Goal: Task Accomplishment & Management: Complete application form

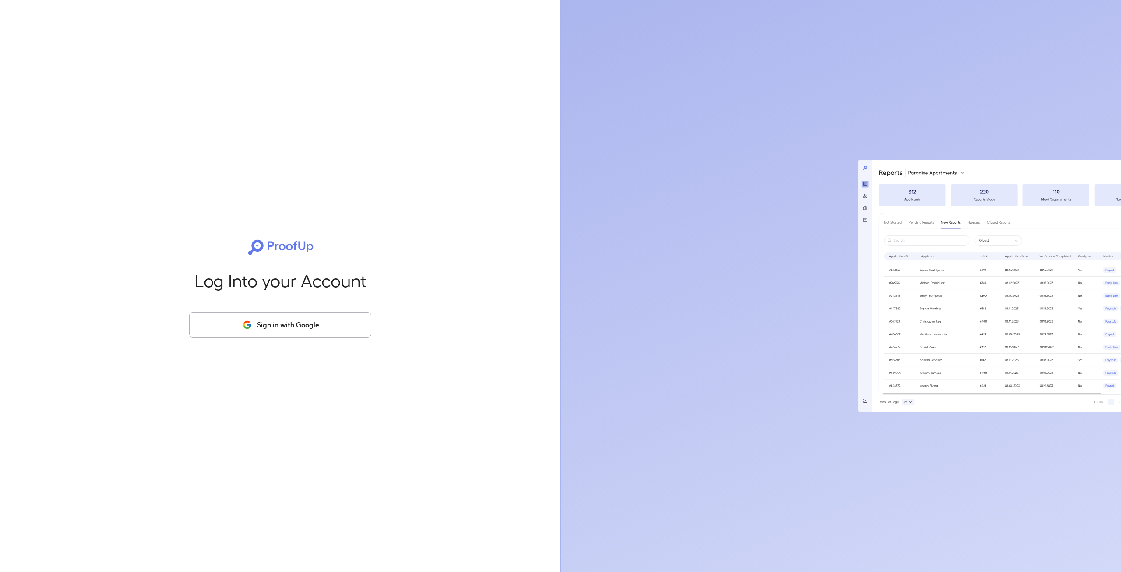
click at [292, 318] on button "Sign in with Google" at bounding box center [280, 324] width 182 height 25
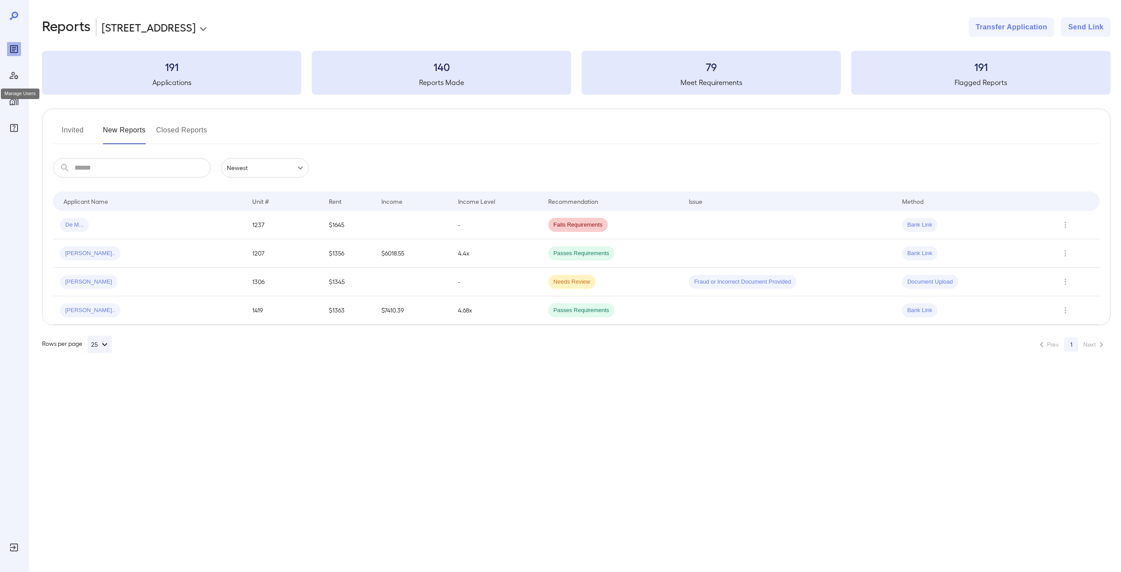
click at [15, 72] on icon "Manage Users" at bounding box center [14, 75] width 11 height 11
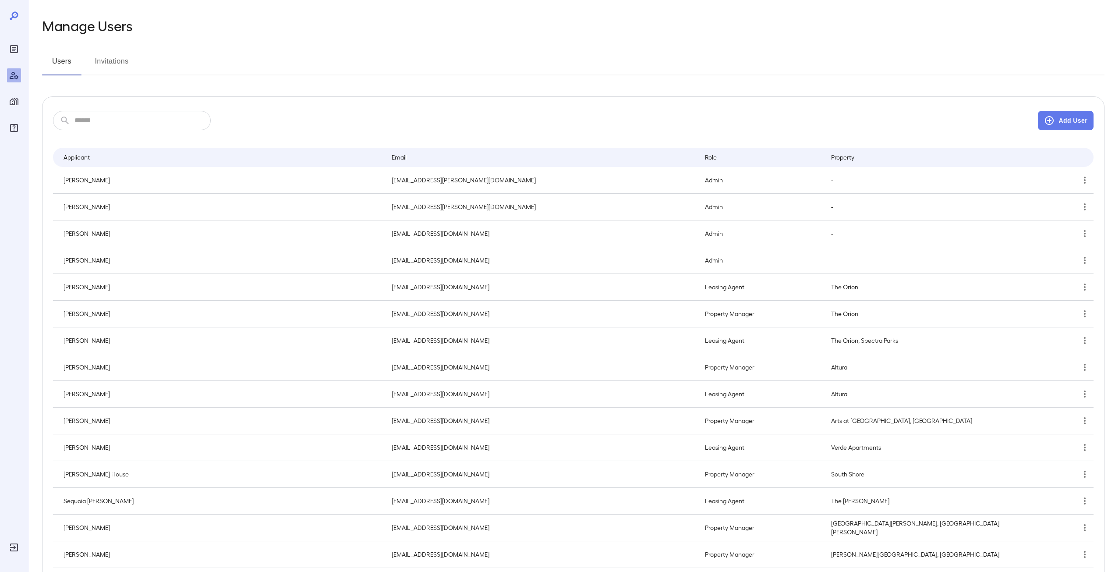
click at [115, 114] on input "text" at bounding box center [142, 120] width 136 height 19
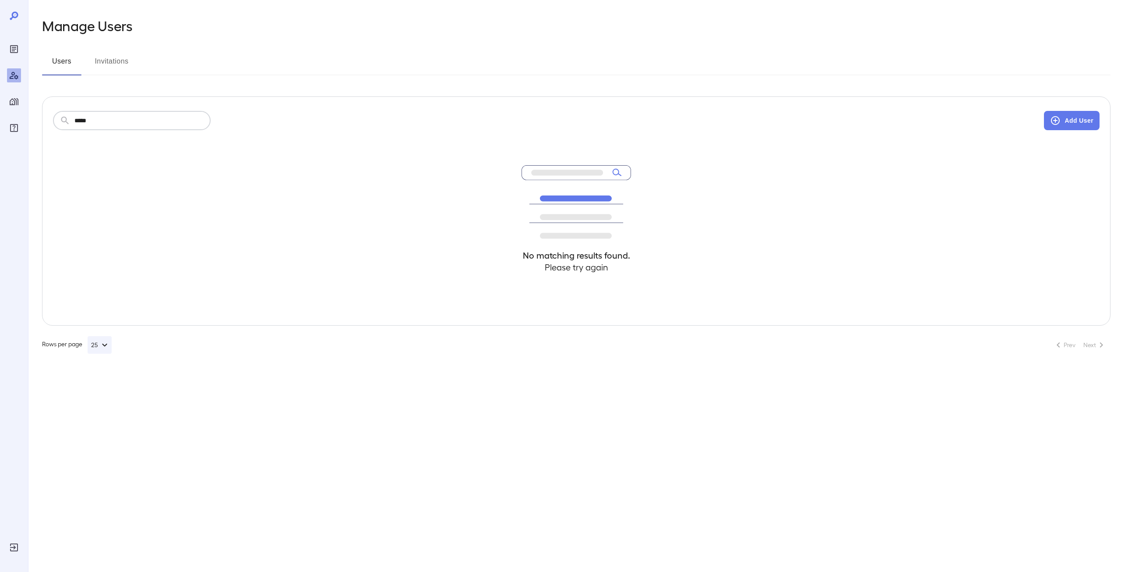
type input "*****"
click at [106, 56] on button "Invitations" at bounding box center [111, 64] width 39 height 21
click at [1071, 108] on div "​ ***** ​ Add User No matching results found. Please try again" at bounding box center [576, 210] width 1069 height 229
click at [1068, 117] on button "Add User" at bounding box center [1072, 120] width 56 height 19
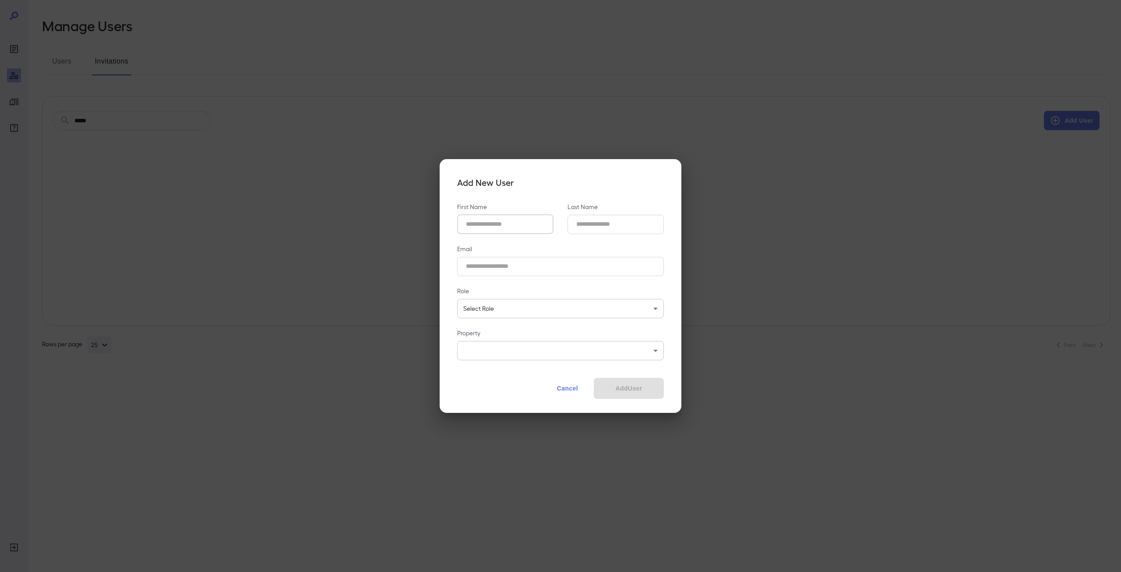
click at [536, 226] on Name_id "First Name" at bounding box center [505, 224] width 96 height 19
type Name_id "****"
type Name_id "*****"
paste input "**********"
type input "**********"
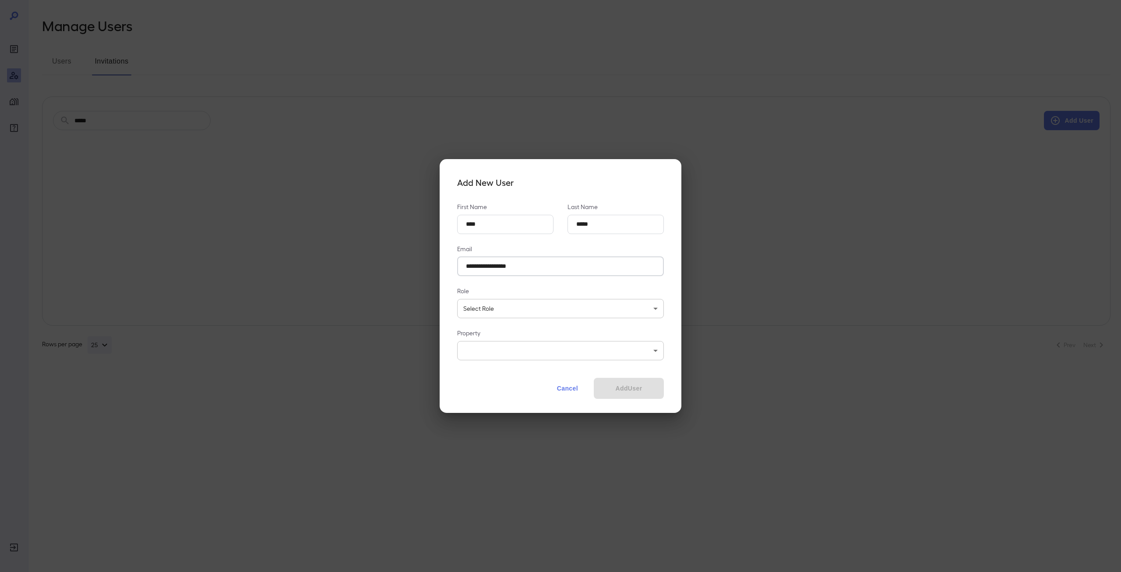
click at [509, 309] on body "**********" at bounding box center [560, 286] width 1121 height 572
click at [491, 356] on li "Admin" at bounding box center [560, 357] width 207 height 14
type input "*****"
click at [495, 346] on body "**********" at bounding box center [560, 286] width 1121 height 572
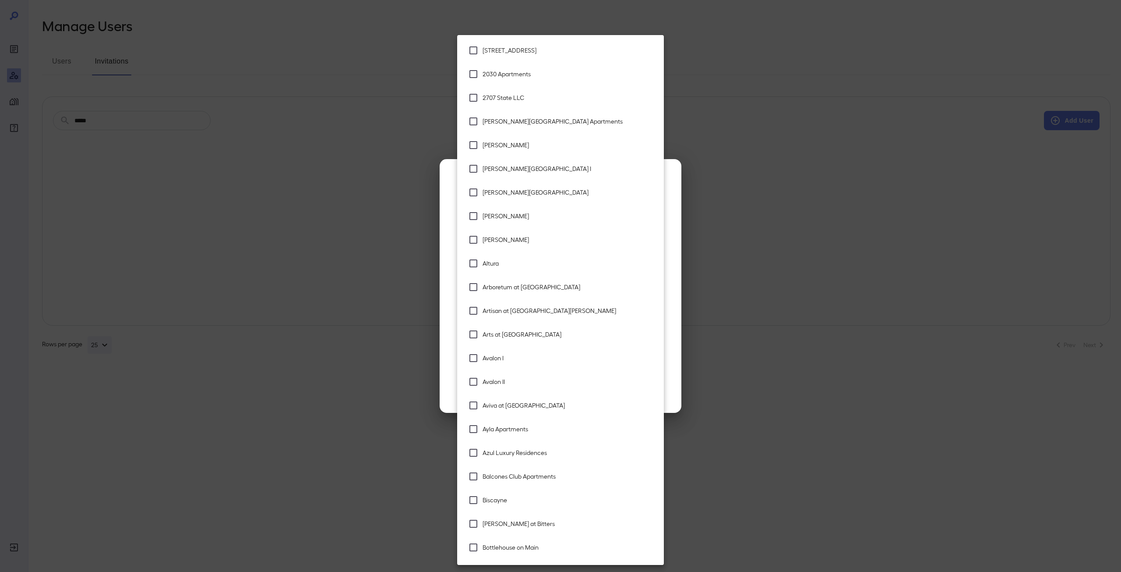
click at [531, 51] on span "[STREET_ADDRESS]" at bounding box center [570, 50] width 174 height 9
click at [506, 85] on li "2030 Apartments" at bounding box center [560, 74] width 207 height 24
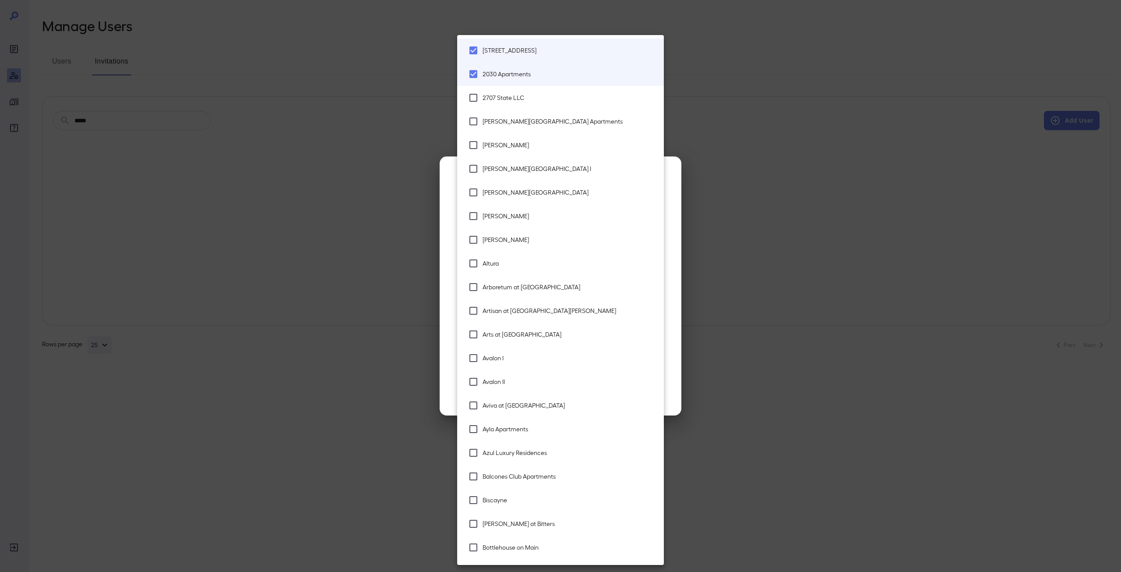
click at [514, 123] on span "[PERSON_NAME][GEOGRAPHIC_DATA] Apartments" at bounding box center [570, 121] width 174 height 9
click at [528, 99] on span "2707 State LLC" at bounding box center [570, 97] width 174 height 9
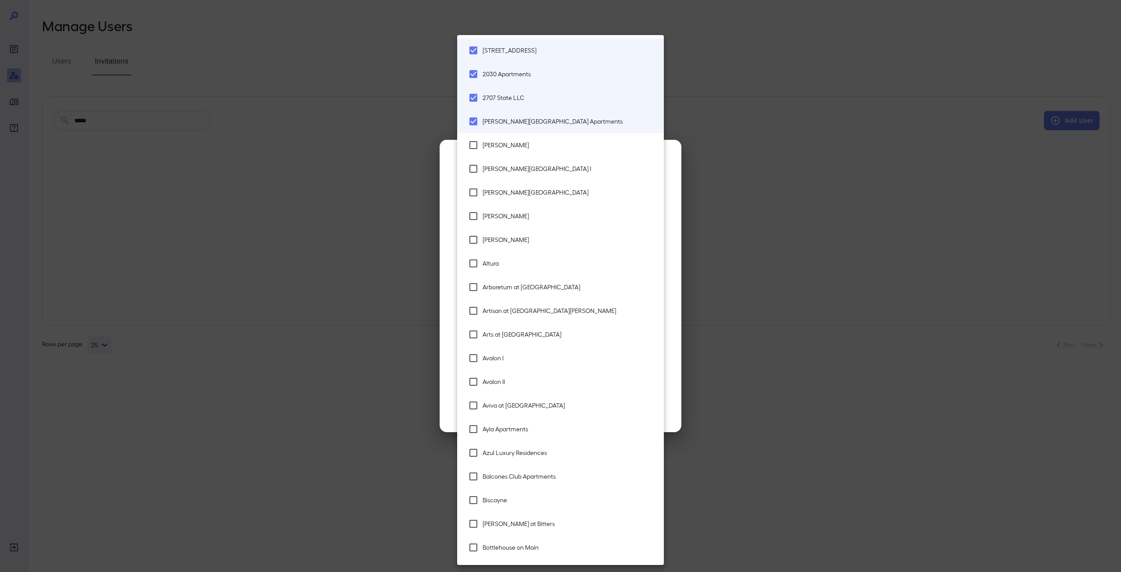
click at [527, 149] on span "[PERSON_NAME]" at bounding box center [570, 145] width 174 height 9
click at [523, 186] on li "[PERSON_NAME][GEOGRAPHIC_DATA]" at bounding box center [560, 192] width 207 height 24
click at [521, 204] on li "[PERSON_NAME][GEOGRAPHIC_DATA]" at bounding box center [560, 192] width 207 height 24
click at [520, 174] on li "[PERSON_NAME][GEOGRAPHIC_DATA] I" at bounding box center [560, 169] width 207 height 24
type input "**********"
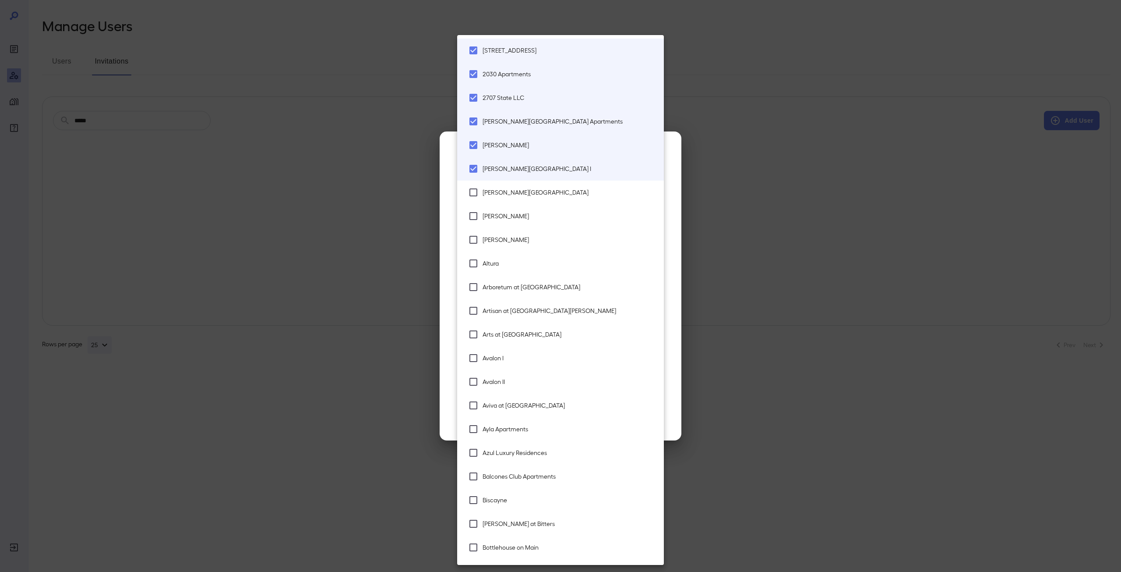
click at [526, 308] on span "Artisan at [GEOGRAPHIC_DATA][PERSON_NAME]" at bounding box center [570, 310] width 174 height 9
click at [526, 294] on li "Arboretum at [GEOGRAPHIC_DATA]" at bounding box center [560, 287] width 207 height 24
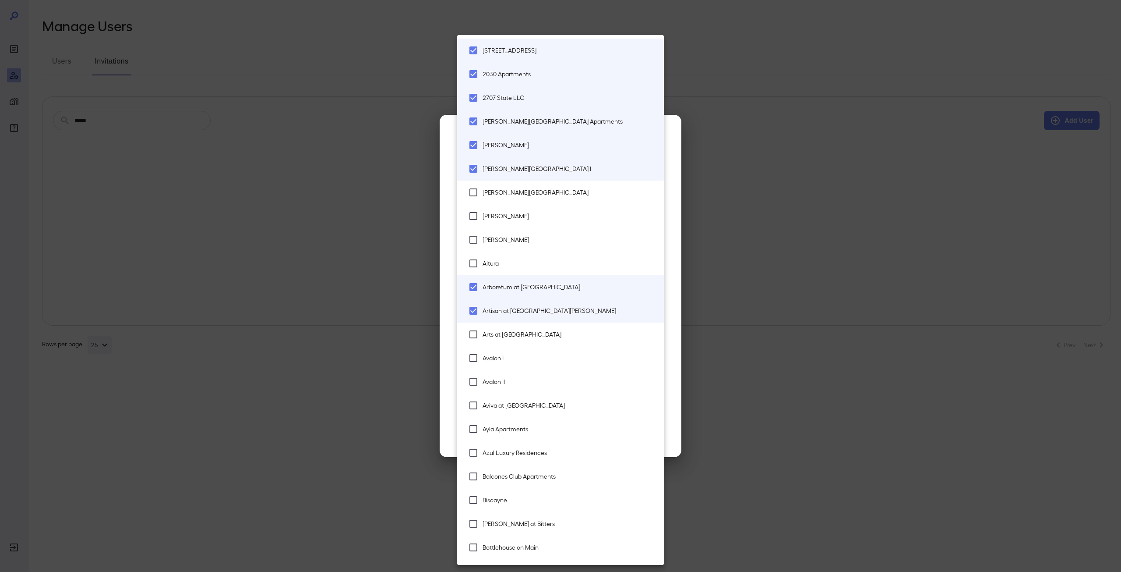
click at [526, 263] on span "Altura" at bounding box center [570, 263] width 174 height 9
click at [532, 244] on li "[PERSON_NAME]" at bounding box center [560, 240] width 207 height 24
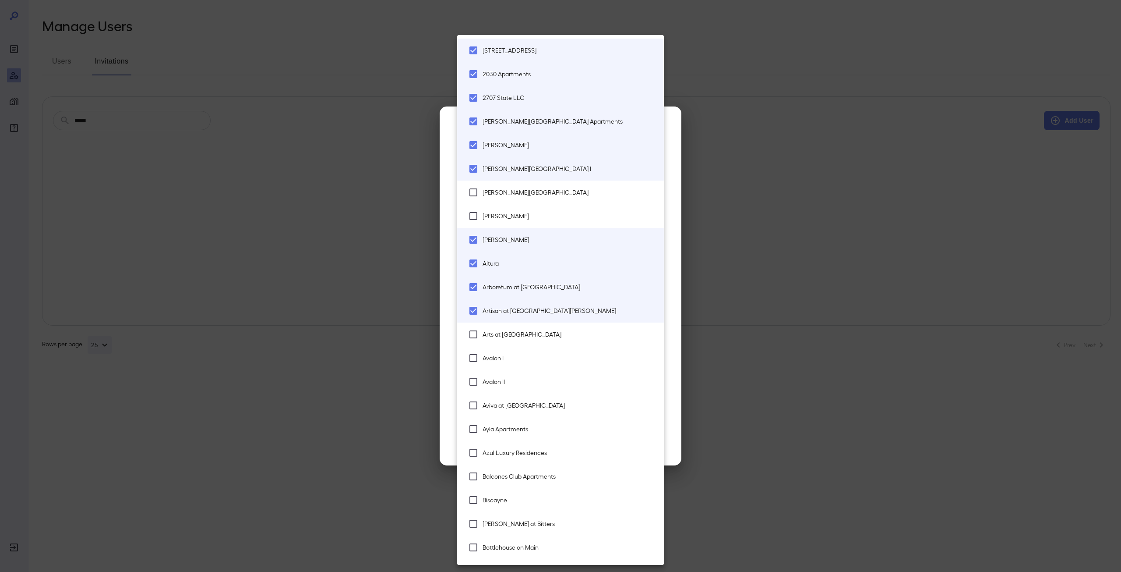
click at [534, 211] on li "[PERSON_NAME]" at bounding box center [560, 216] width 207 height 24
click at [540, 198] on li "[PERSON_NAME][GEOGRAPHIC_DATA]" at bounding box center [560, 192] width 207 height 24
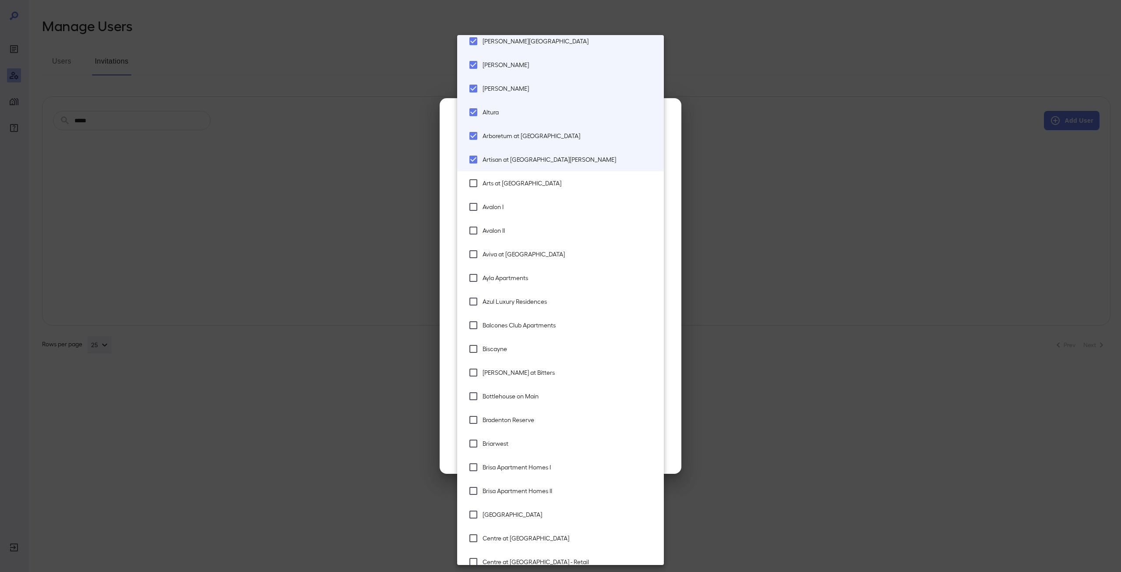
scroll to position [175, 0]
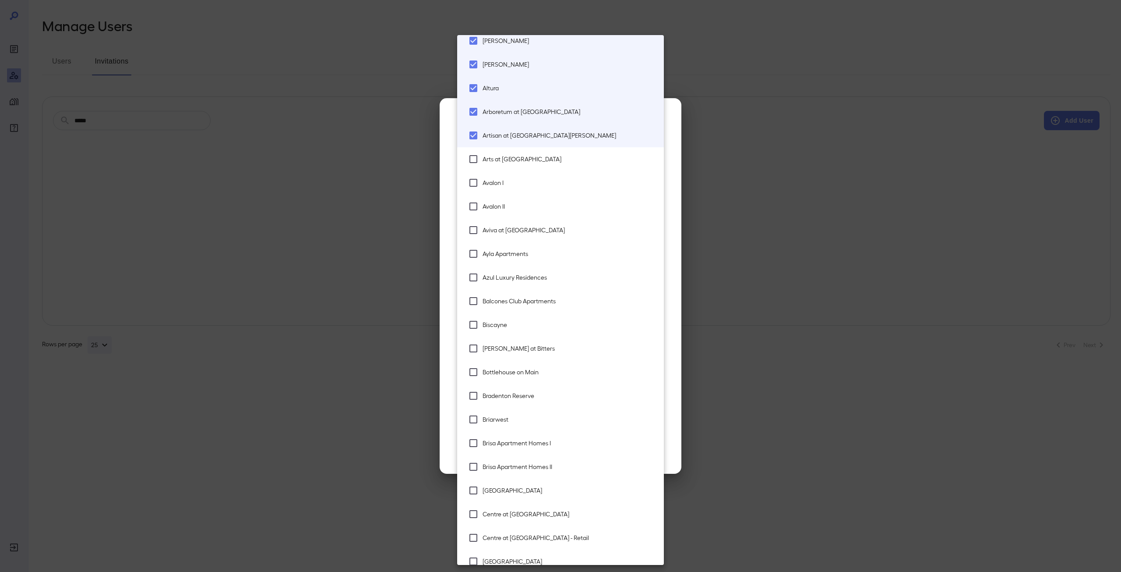
click at [555, 159] on span "Arts at [GEOGRAPHIC_DATA]" at bounding box center [570, 159] width 174 height 9
click at [543, 187] on li "Avalon I" at bounding box center [560, 183] width 207 height 24
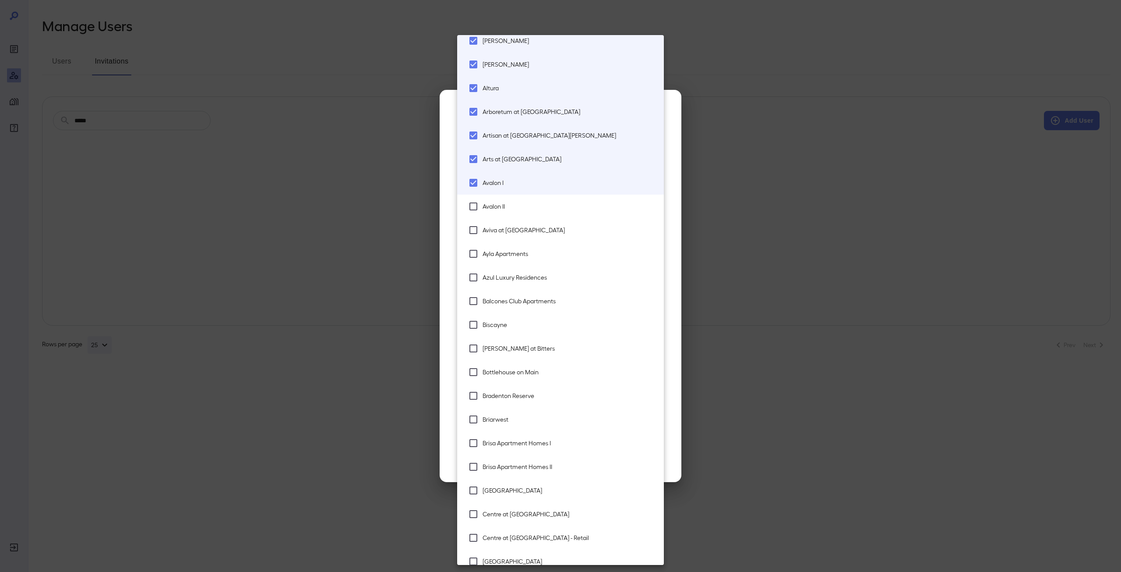
click at [543, 216] on li "Avalon II" at bounding box center [560, 207] width 207 height 24
drag, startPoint x: 543, startPoint y: 234, endPoint x: 543, endPoint y: 242, distance: 7.9
click at [543, 235] on li "Aviva at [GEOGRAPHIC_DATA]" at bounding box center [560, 230] width 207 height 24
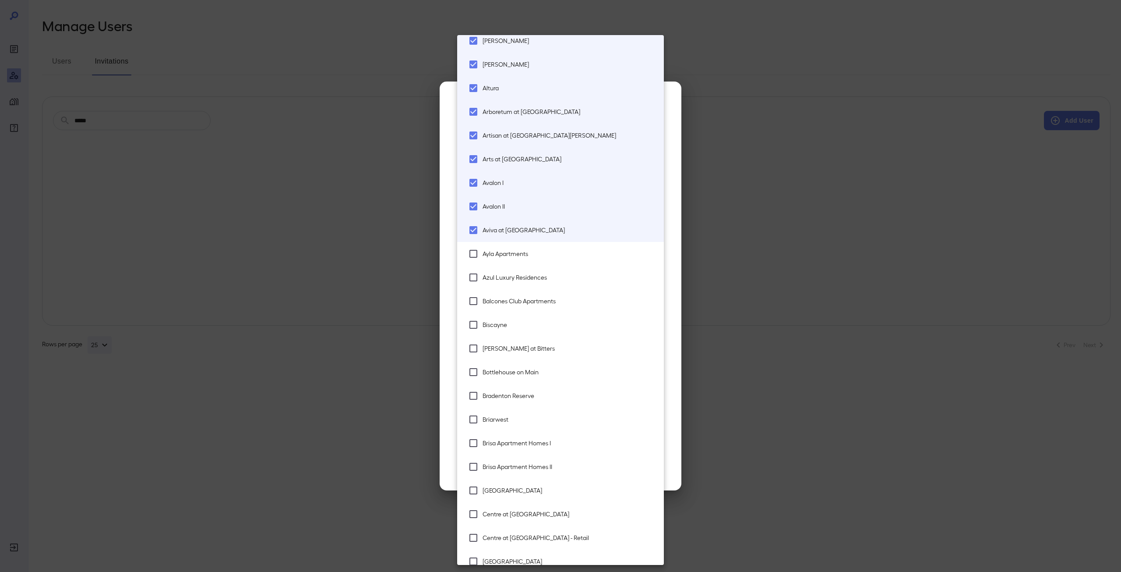
click at [544, 253] on span "Ayla Apartments" at bounding box center [570, 253] width 174 height 9
click at [544, 285] on li "Azul Luxury Residences" at bounding box center [560, 277] width 207 height 24
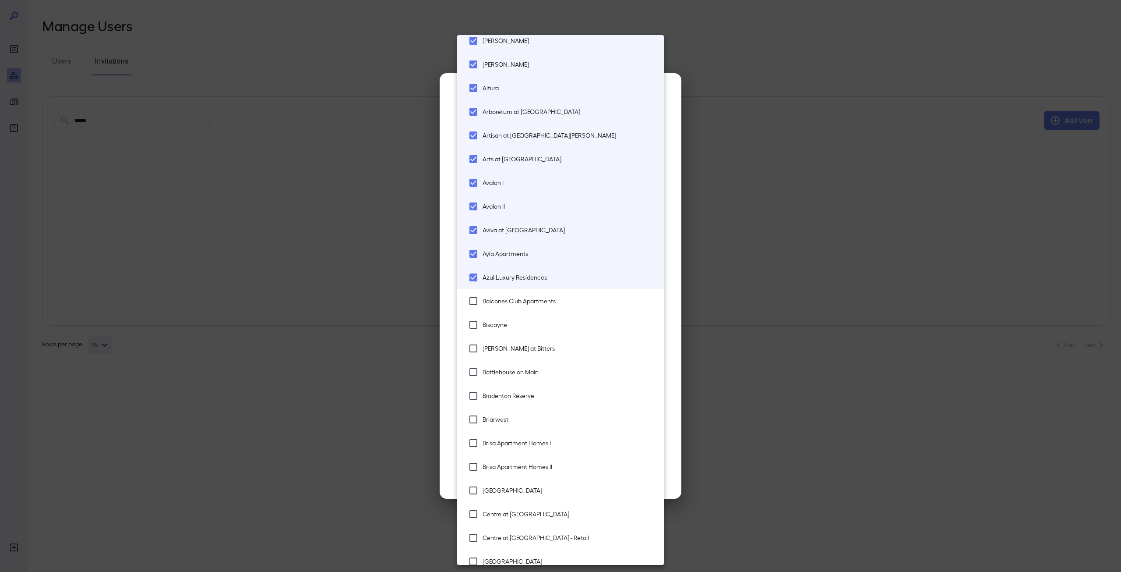
click at [543, 307] on li "Balcones Club Apartments" at bounding box center [560, 301] width 207 height 24
click at [542, 326] on span "Biscayne" at bounding box center [570, 324] width 174 height 9
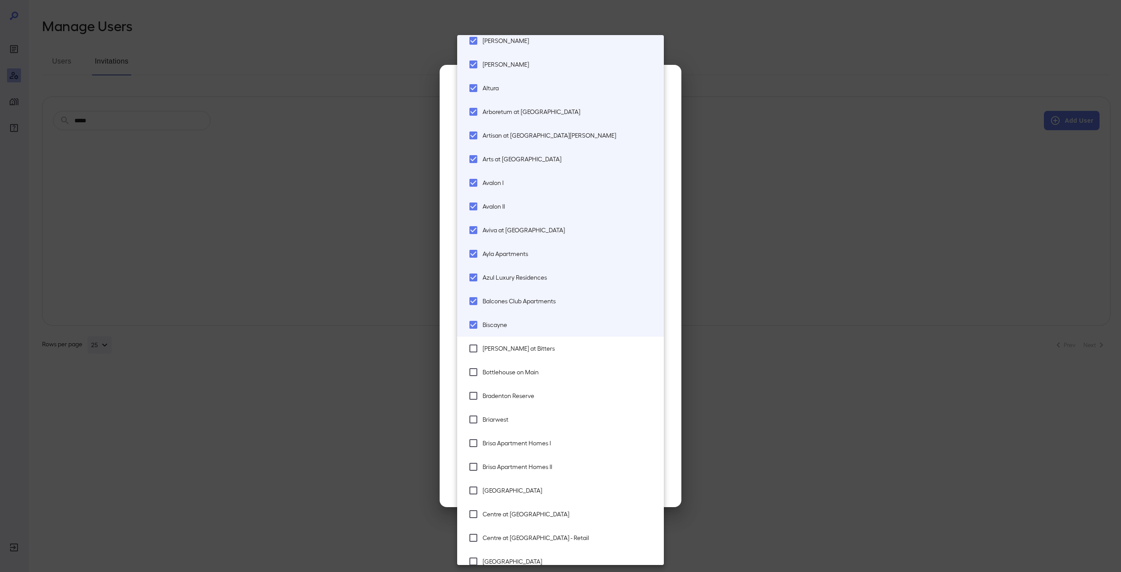
click at [536, 347] on span "[PERSON_NAME] at Bitters" at bounding box center [570, 348] width 174 height 9
drag, startPoint x: 534, startPoint y: 368, endPoint x: 531, endPoint y: 391, distance: 22.9
click at [534, 371] on span "Bottlehouse on Main" at bounding box center [570, 372] width 174 height 9
drag, startPoint x: 531, startPoint y: 391, endPoint x: 531, endPoint y: 400, distance: 9.2
click at [531, 392] on li "Bradenton Reserve" at bounding box center [560, 396] width 207 height 24
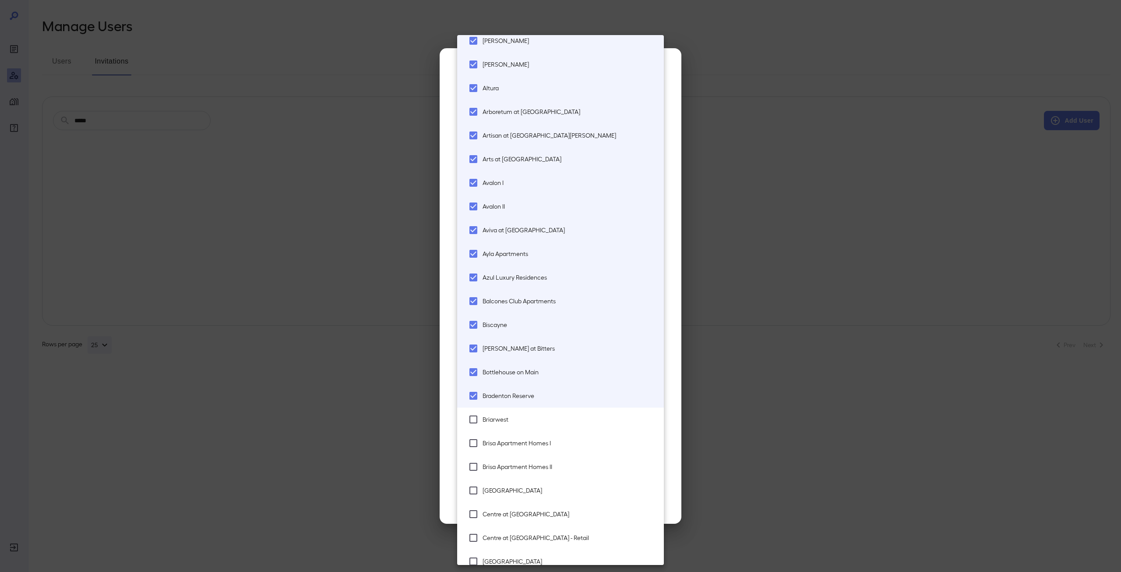
click at [530, 417] on span "Briarwest" at bounding box center [570, 419] width 174 height 9
click at [529, 436] on li "Brisa Apartment Homes I" at bounding box center [560, 443] width 207 height 24
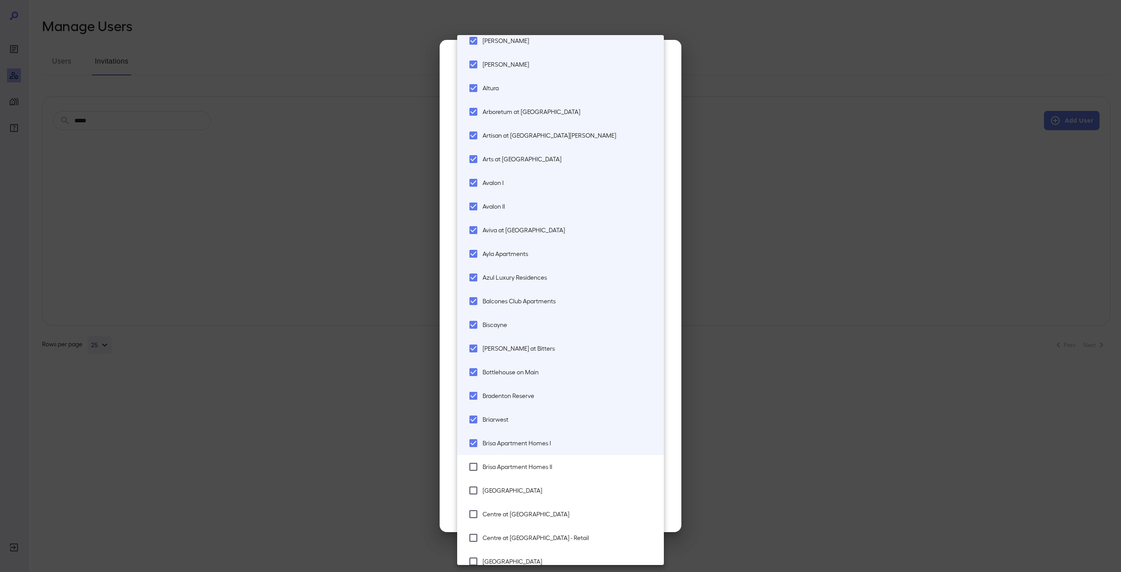
drag, startPoint x: 529, startPoint y: 453, endPoint x: 530, endPoint y: 460, distance: 6.6
click at [530, 453] on li "Brisa Apartment Homes I" at bounding box center [560, 443] width 207 height 24
click at [531, 472] on li "Brisa Apartment Homes II" at bounding box center [560, 467] width 207 height 24
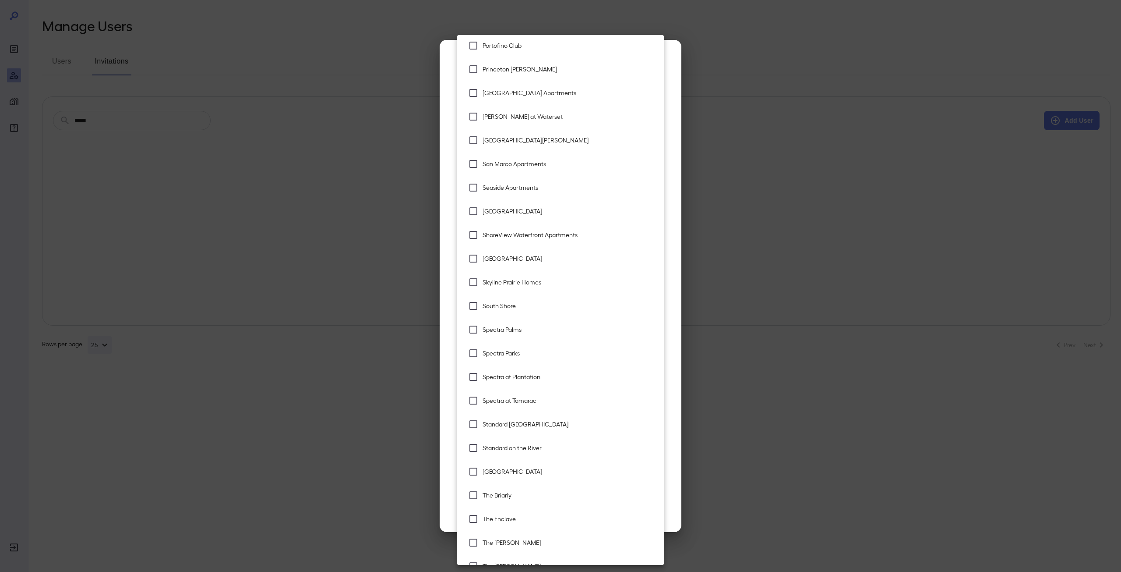
scroll to position [1677, 0]
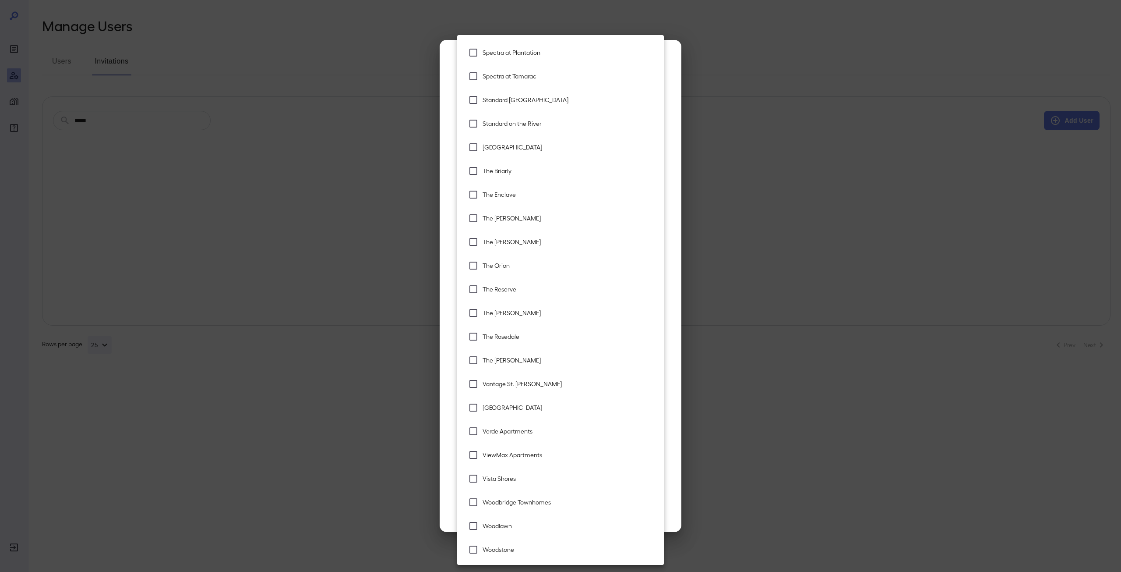
click at [527, 547] on span "Woodstone" at bounding box center [570, 549] width 174 height 9
click at [528, 531] on li "Woodlawn" at bounding box center [560, 526] width 207 height 24
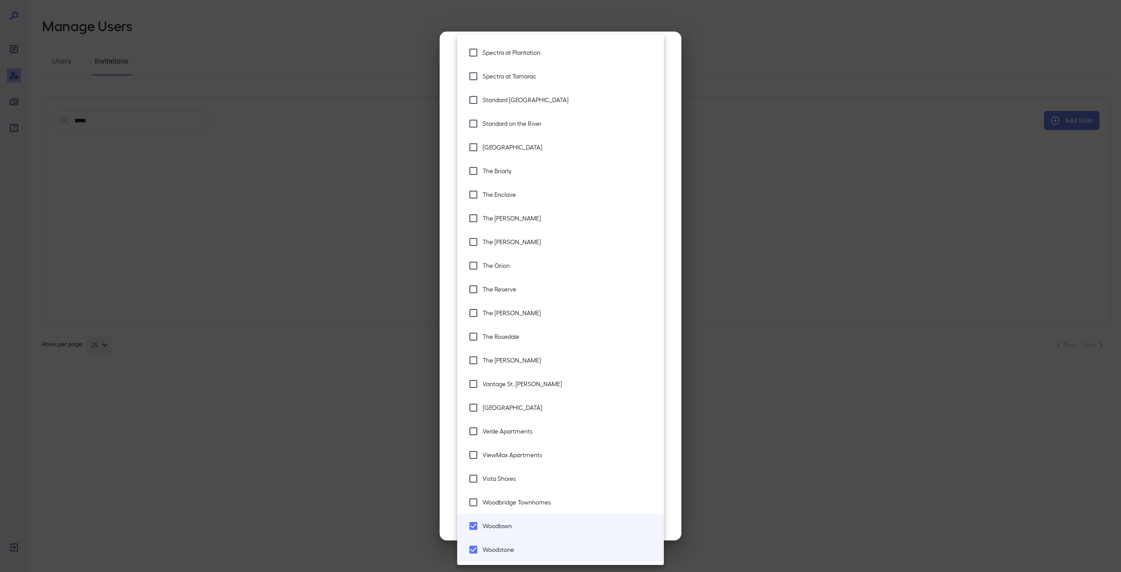
click at [532, 509] on li "Woodbridge Townhomes" at bounding box center [560, 502] width 207 height 24
click at [527, 485] on li "Vista Shores" at bounding box center [560, 479] width 207 height 24
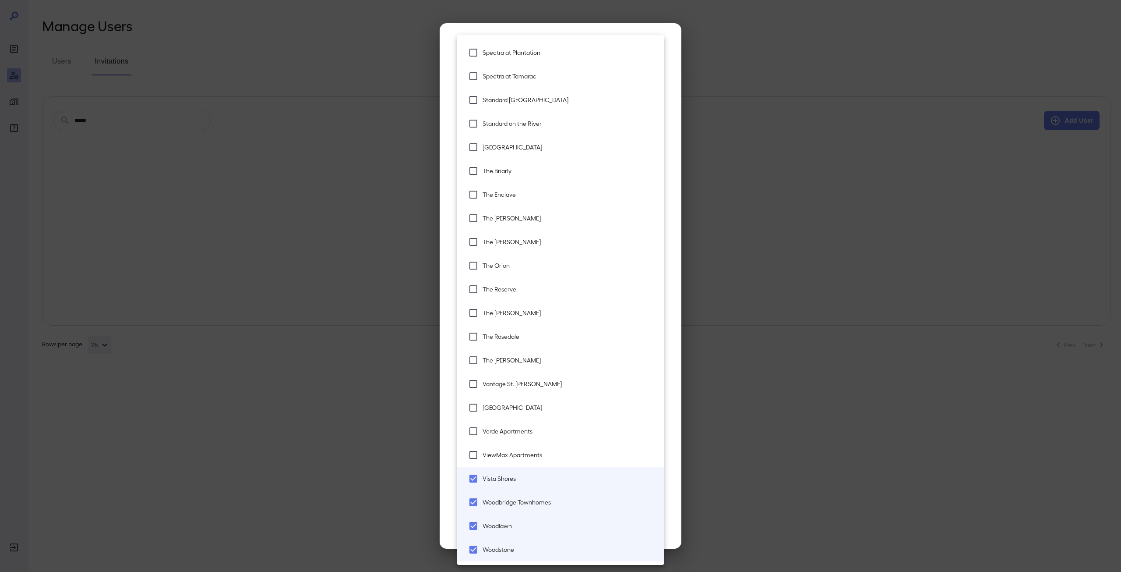
click at [529, 468] on li "Vista Shores" at bounding box center [560, 479] width 207 height 24
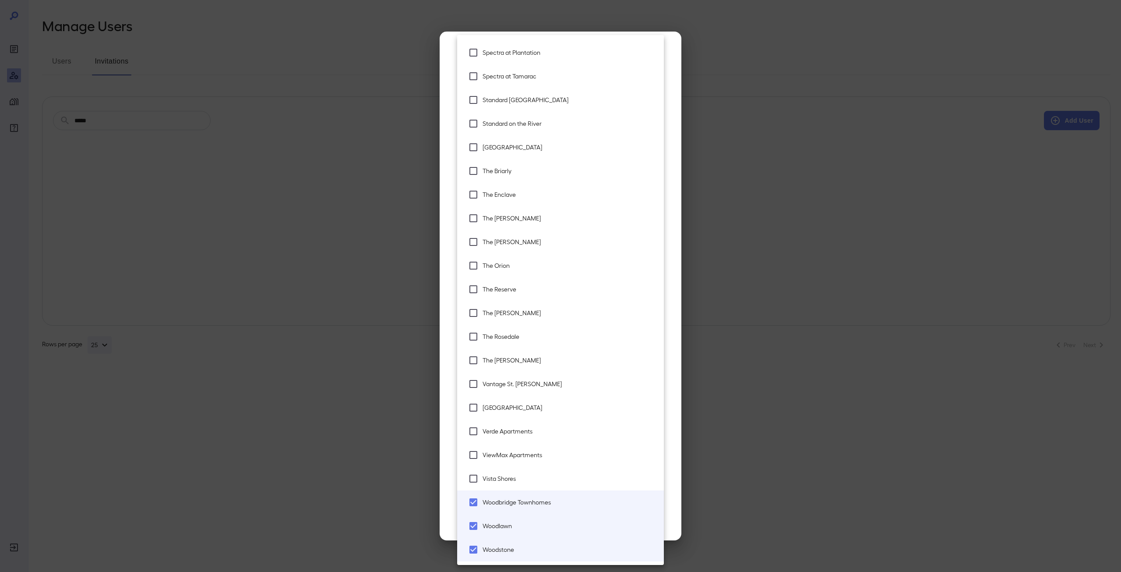
click at [529, 458] on span "ViewMax Apartments" at bounding box center [570, 454] width 174 height 9
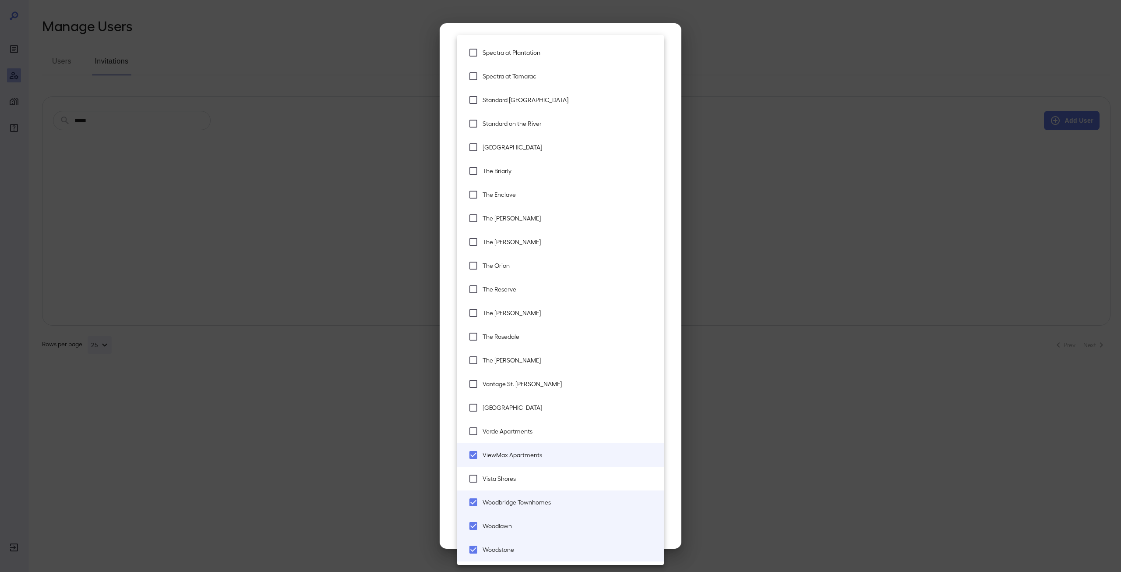
click at [527, 474] on span "Vista Shores" at bounding box center [570, 478] width 174 height 9
click at [537, 436] on li "Verde Apartments" at bounding box center [560, 431] width 207 height 24
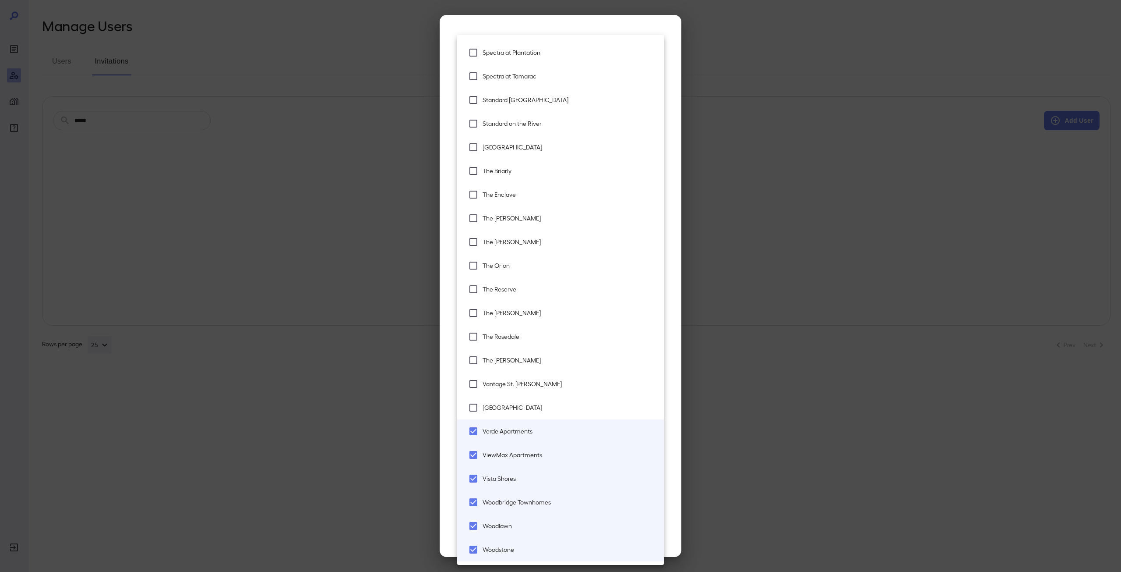
click at [532, 406] on span "[GEOGRAPHIC_DATA]" at bounding box center [570, 407] width 174 height 9
click at [532, 390] on li "Vantage St. [PERSON_NAME]" at bounding box center [560, 384] width 207 height 24
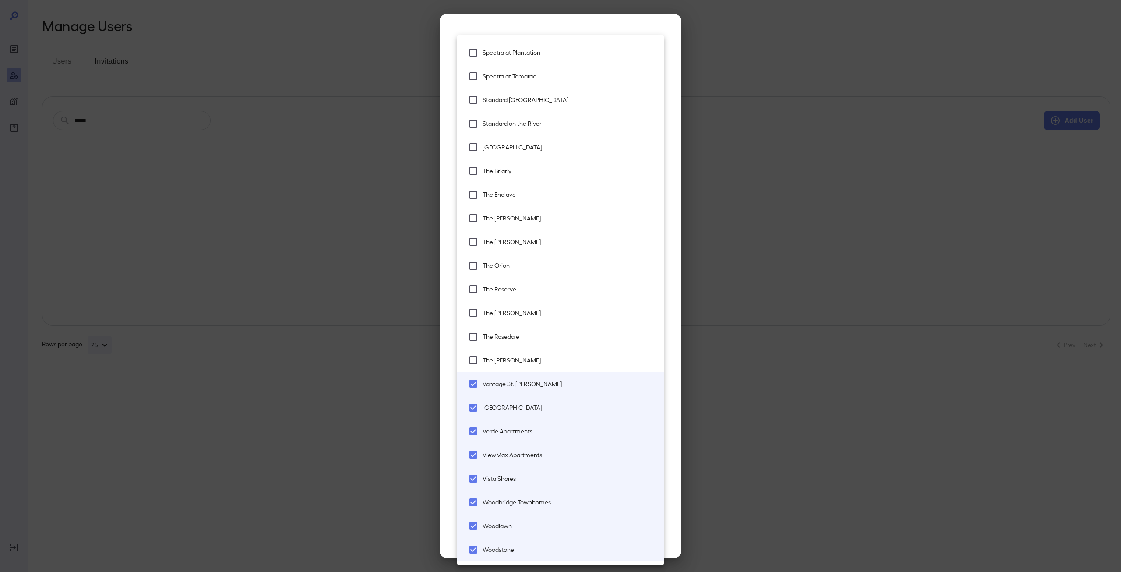
drag, startPoint x: 532, startPoint y: 375, endPoint x: 533, endPoint y: 368, distance: 7.6
click at [532, 375] on li "Vantage St. [PERSON_NAME]" at bounding box center [560, 384] width 207 height 24
click at [534, 364] on li "The [PERSON_NAME]" at bounding box center [560, 360] width 207 height 24
click at [531, 386] on span "Vantage St. [PERSON_NAME]" at bounding box center [570, 383] width 174 height 9
click at [538, 325] on li "The Rosedale" at bounding box center [560, 337] width 207 height 24
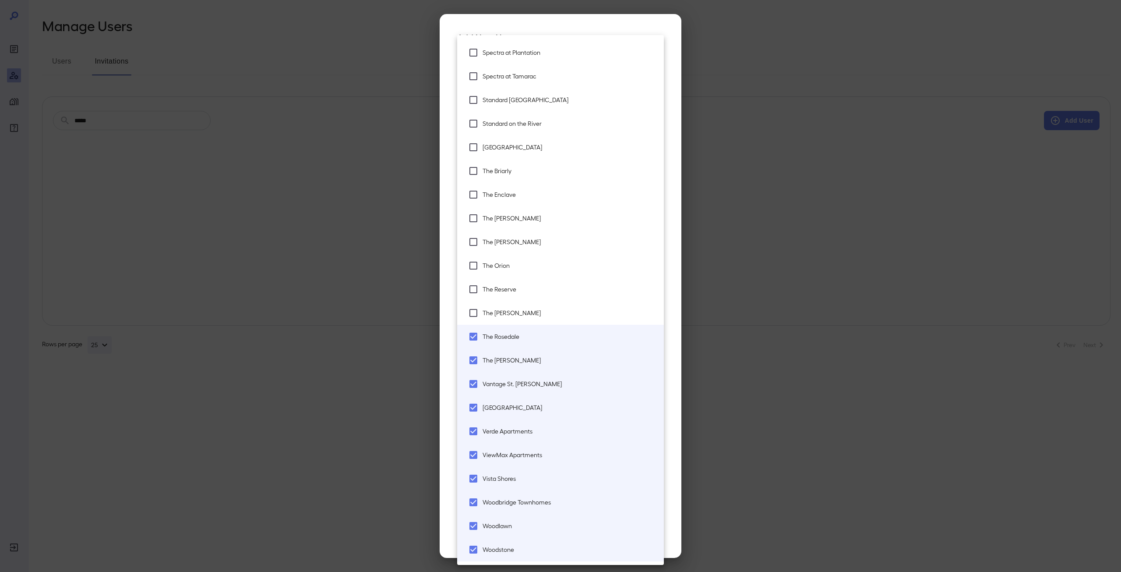
click at [532, 296] on li "The Reserve" at bounding box center [560, 289] width 207 height 24
drag, startPoint x: 524, startPoint y: 311, endPoint x: 527, endPoint y: 287, distance: 24.8
click at [524, 312] on span "The [PERSON_NAME]" at bounding box center [570, 312] width 174 height 9
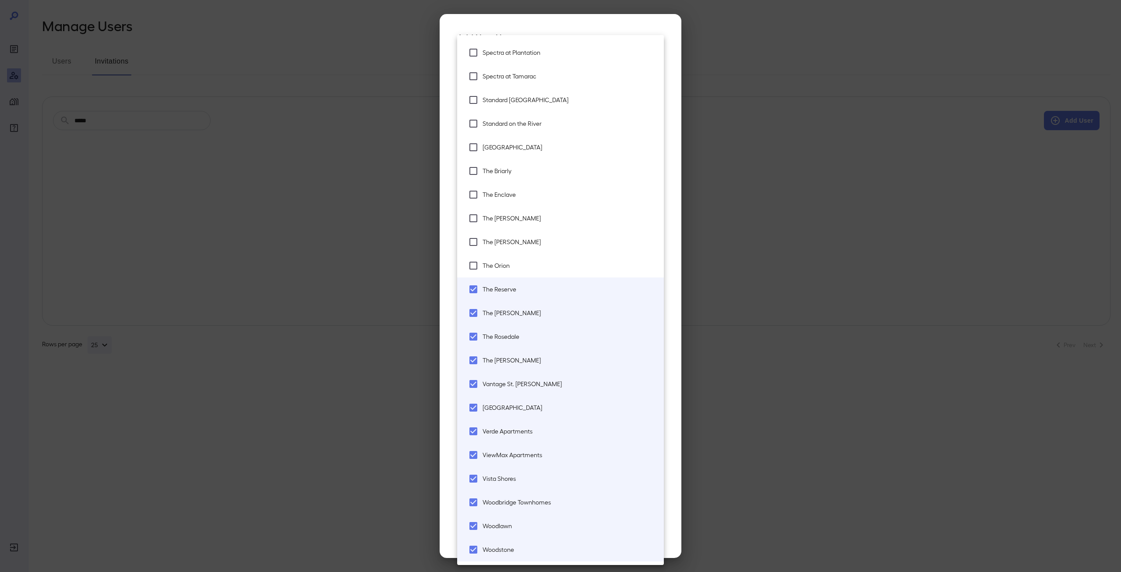
click at [530, 267] on span "The Orion" at bounding box center [570, 265] width 174 height 9
click at [536, 246] on li "The [PERSON_NAME]" at bounding box center [560, 242] width 207 height 24
click at [539, 220] on span "The [PERSON_NAME]" at bounding box center [570, 218] width 174 height 9
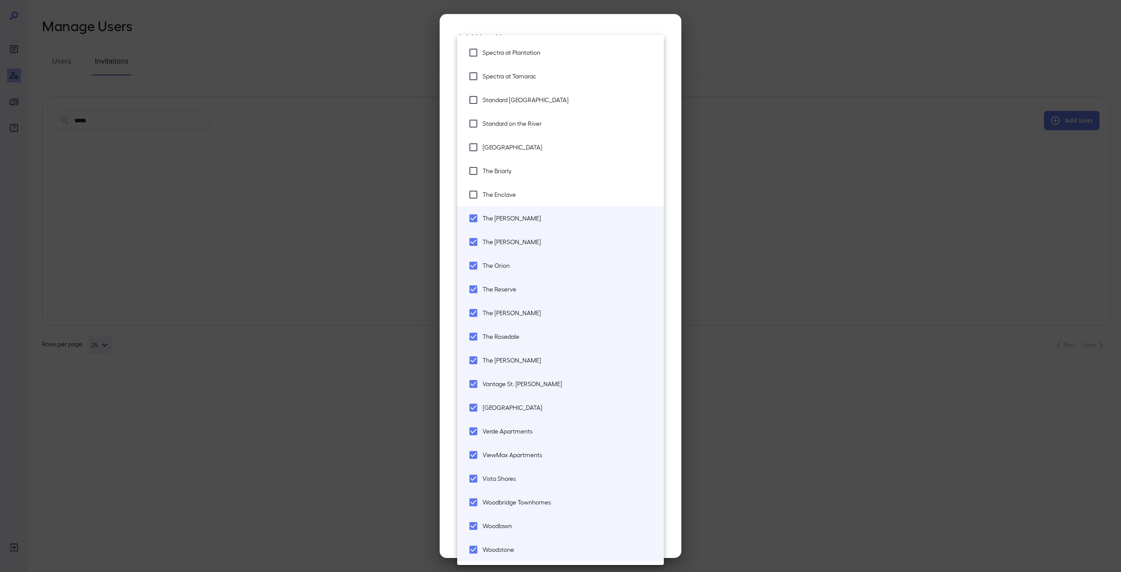
click at [533, 194] on span "The Enclave" at bounding box center [570, 194] width 174 height 9
click at [534, 174] on span "The Briarly" at bounding box center [570, 170] width 174 height 9
click at [555, 143] on span "[GEOGRAPHIC_DATA]" at bounding box center [570, 147] width 174 height 9
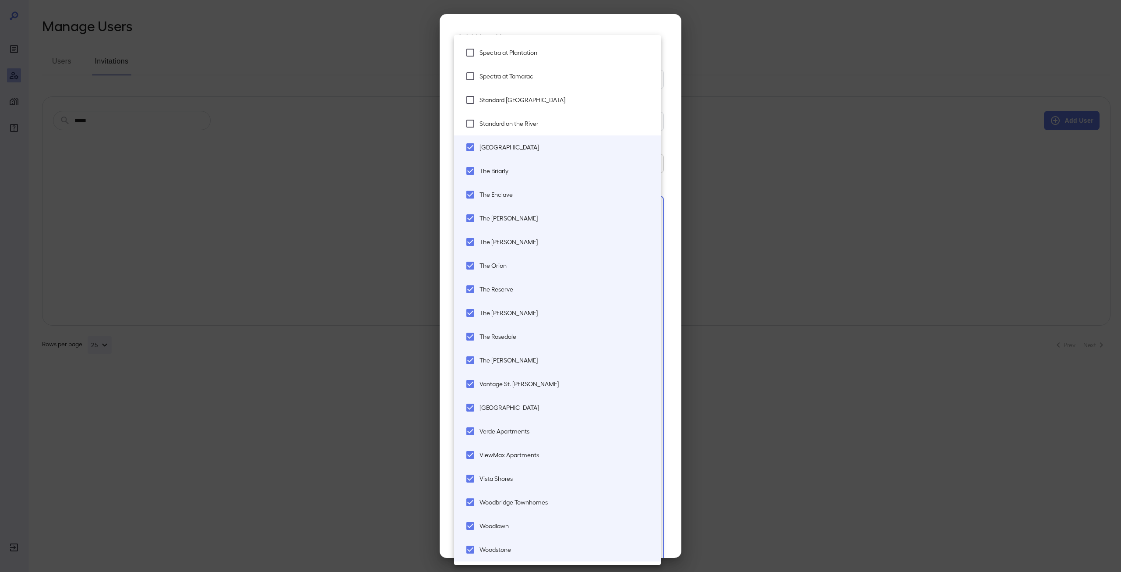
click at [559, 127] on li "Standard on the River" at bounding box center [557, 124] width 207 height 24
click at [564, 95] on li "Standard [GEOGRAPHIC_DATA]" at bounding box center [557, 100] width 207 height 24
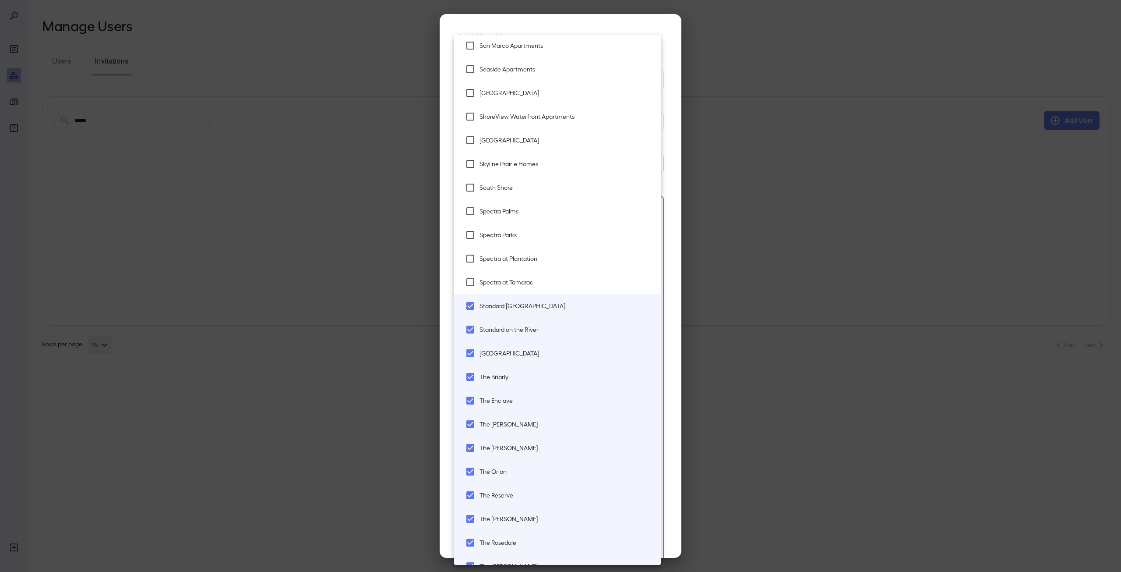
scroll to position [1458, 0]
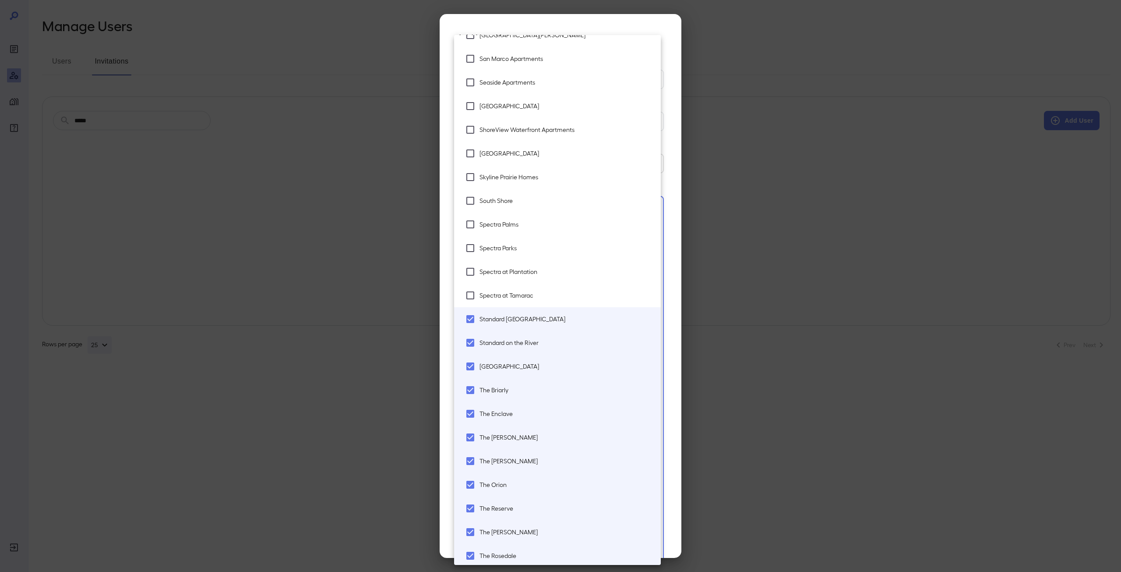
click at [548, 294] on span "Spectra at Tamarac" at bounding box center [567, 295] width 174 height 9
click at [550, 272] on span "Spectra at Plantation" at bounding box center [567, 271] width 174 height 9
click at [554, 241] on li "Spectra Parks" at bounding box center [557, 248] width 207 height 24
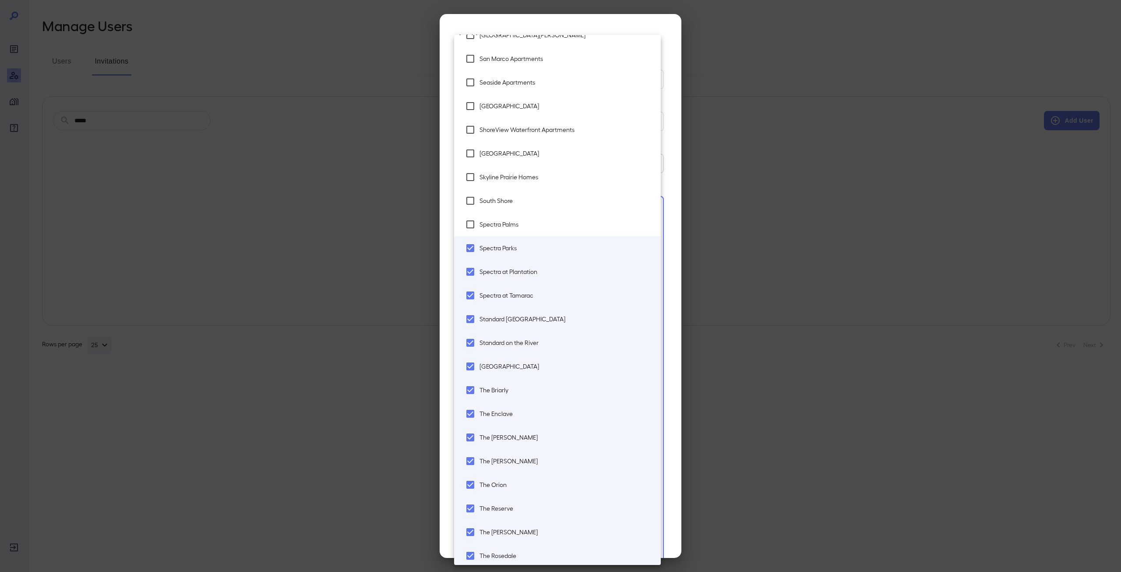
click at [558, 223] on span "Spectra Palms" at bounding box center [567, 224] width 174 height 9
click at [562, 205] on li "South Shore" at bounding box center [557, 201] width 207 height 24
click at [570, 174] on span "Skyline Prairie Homes" at bounding box center [567, 177] width 174 height 9
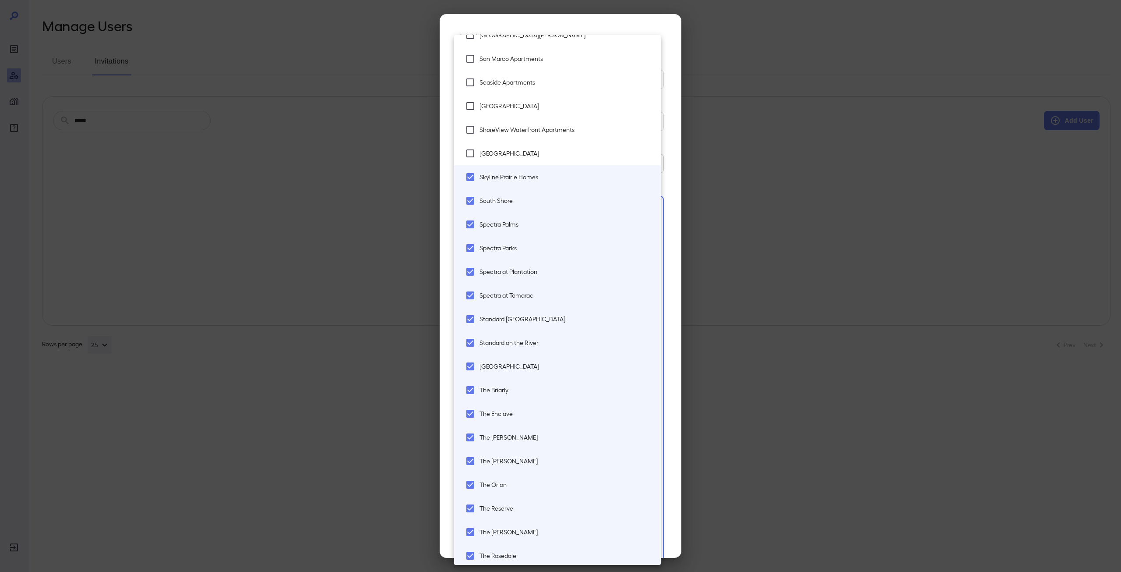
click at [572, 162] on li "[GEOGRAPHIC_DATA]" at bounding box center [557, 154] width 207 height 24
drag, startPoint x: 577, startPoint y: 151, endPoint x: 580, endPoint y: 143, distance: 7.9
click at [578, 149] on span "[GEOGRAPHIC_DATA]" at bounding box center [567, 153] width 174 height 9
click at [584, 135] on li "ShoreView Waterfront Apartments" at bounding box center [557, 130] width 207 height 24
click at [575, 162] on li "[GEOGRAPHIC_DATA]" at bounding box center [557, 154] width 207 height 24
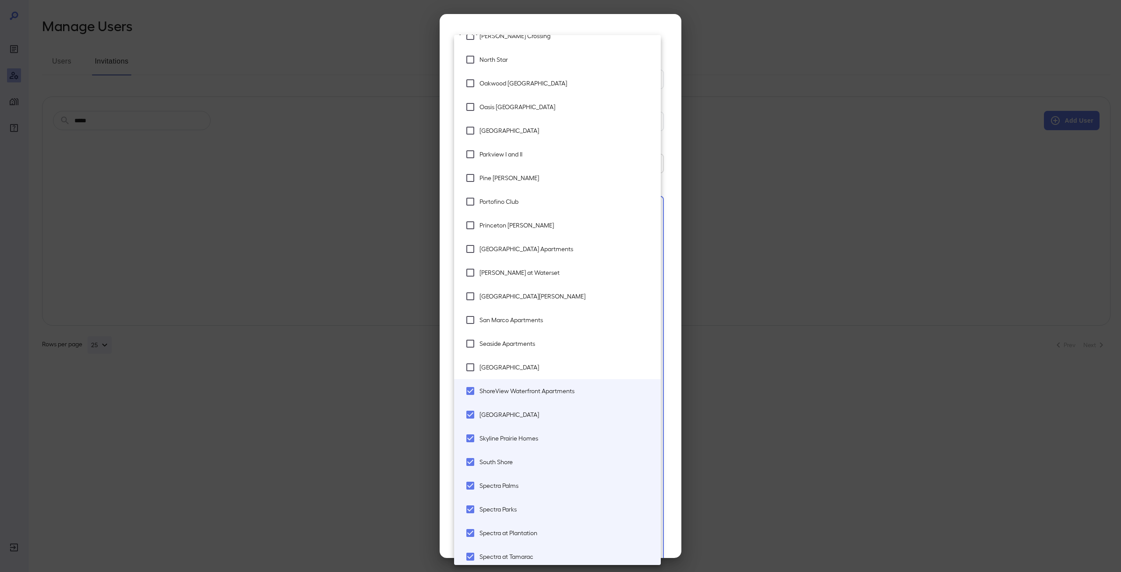
scroll to position [1196, 0]
click at [533, 372] on span "[GEOGRAPHIC_DATA]" at bounding box center [567, 368] width 174 height 9
click at [538, 343] on span "Seaside Apartments" at bounding box center [567, 345] width 174 height 9
click at [545, 321] on span "San Marco Apartments" at bounding box center [567, 321] width 174 height 9
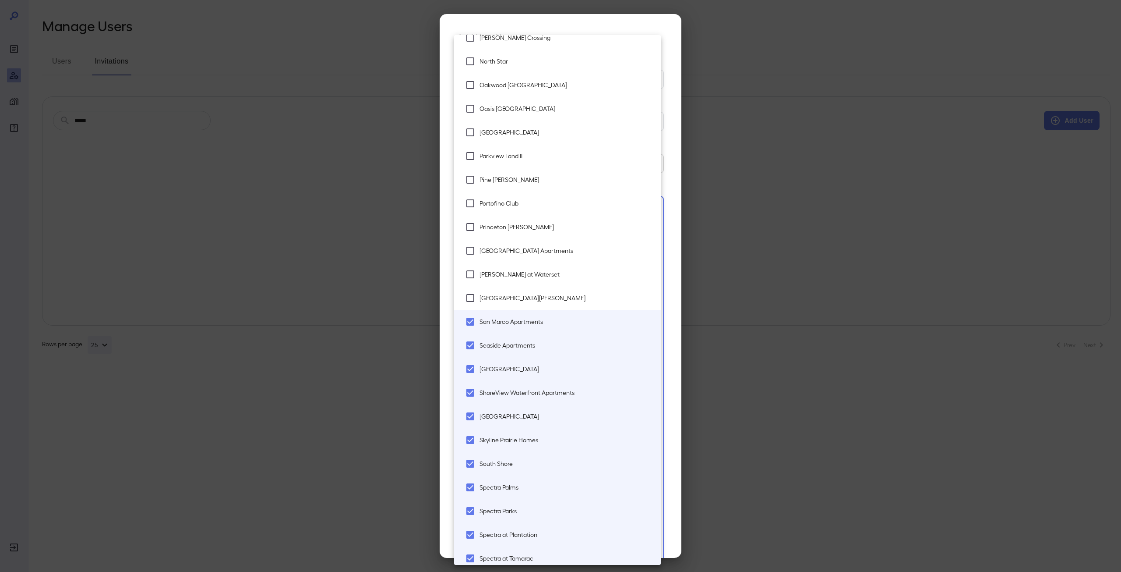
click at [542, 296] on span "[GEOGRAPHIC_DATA][PERSON_NAME]" at bounding box center [567, 298] width 174 height 9
click at [557, 271] on span "[PERSON_NAME] at Waterset" at bounding box center [567, 274] width 174 height 9
click at [564, 258] on li "[GEOGRAPHIC_DATA] Apartments" at bounding box center [557, 251] width 207 height 24
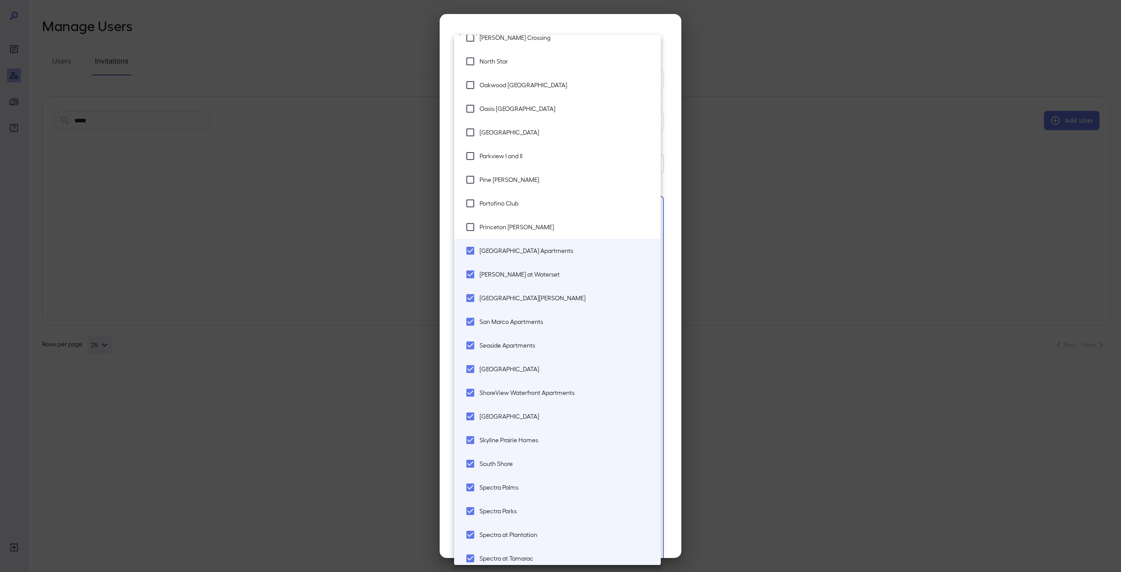
click at [554, 231] on li "Princeton [PERSON_NAME]" at bounding box center [557, 227] width 207 height 24
click at [554, 203] on span "Portofino Club" at bounding box center [567, 203] width 174 height 9
click at [550, 174] on li "Pine [PERSON_NAME]" at bounding box center [557, 180] width 207 height 24
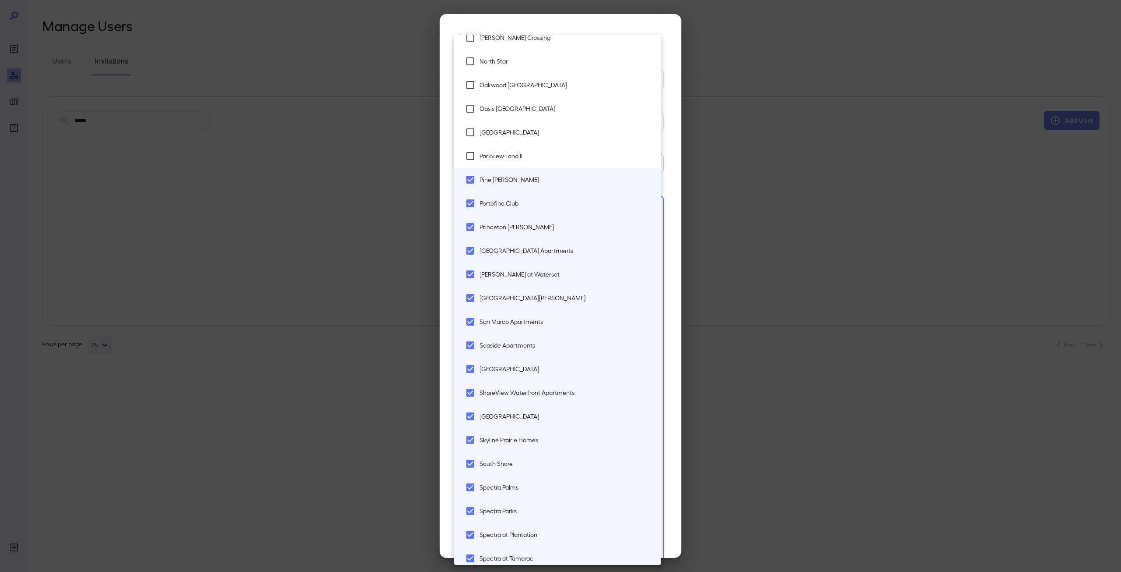
drag, startPoint x: 552, startPoint y: 157, endPoint x: 554, endPoint y: 152, distance: 4.6
click at [553, 157] on span "Parkview I and II" at bounding box center [567, 156] width 174 height 9
click at [554, 142] on li "[GEOGRAPHIC_DATA]" at bounding box center [557, 132] width 207 height 24
click at [553, 119] on li "Oasis [GEOGRAPHIC_DATA]" at bounding box center [557, 109] width 207 height 24
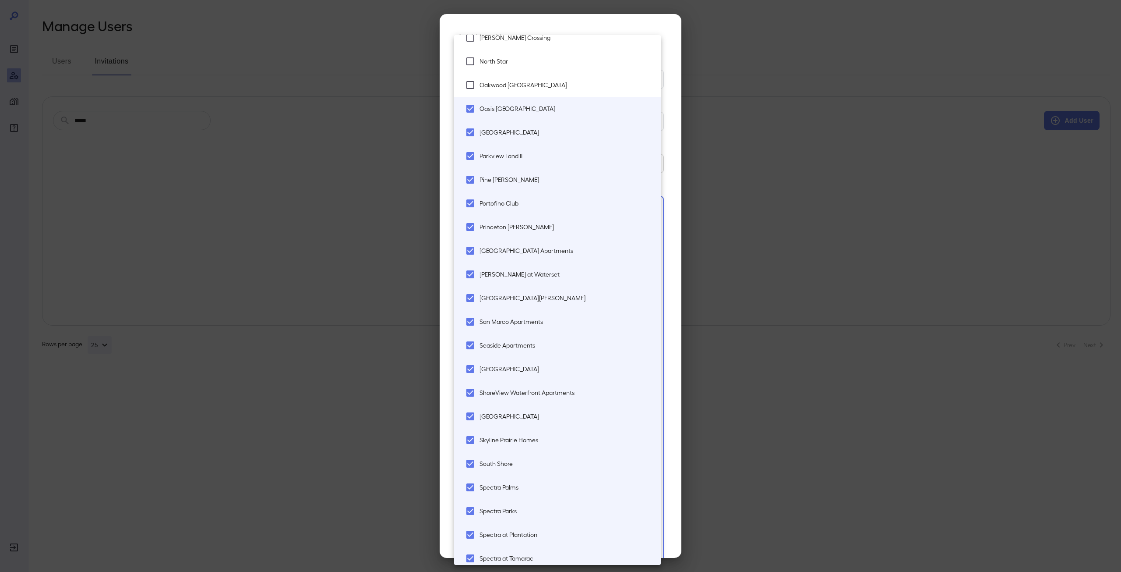
click at [557, 99] on li "Oasis [GEOGRAPHIC_DATA]" at bounding box center [557, 109] width 207 height 24
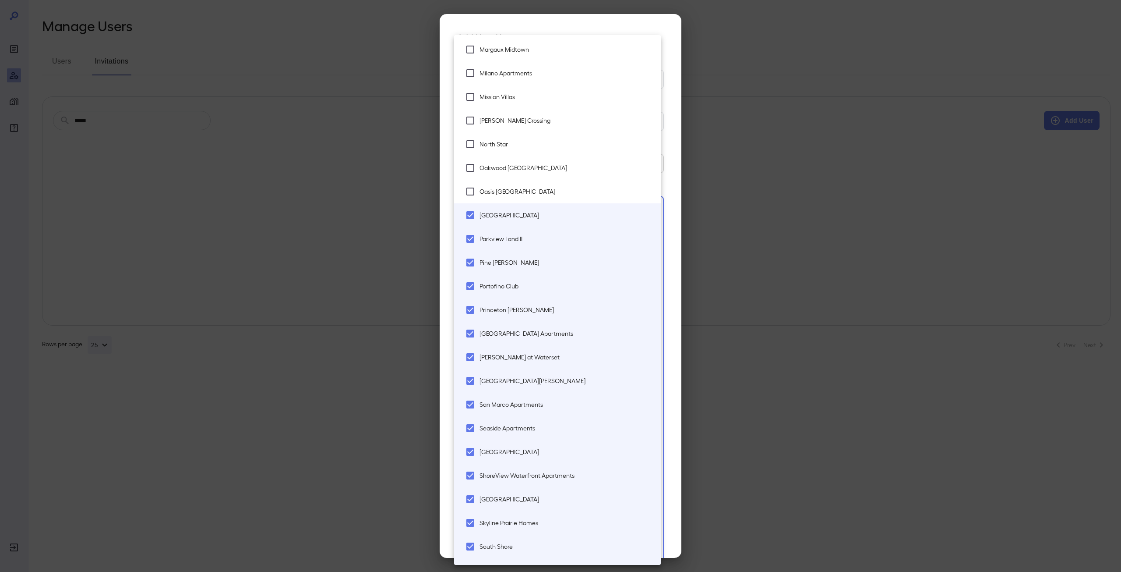
scroll to position [976, 0]
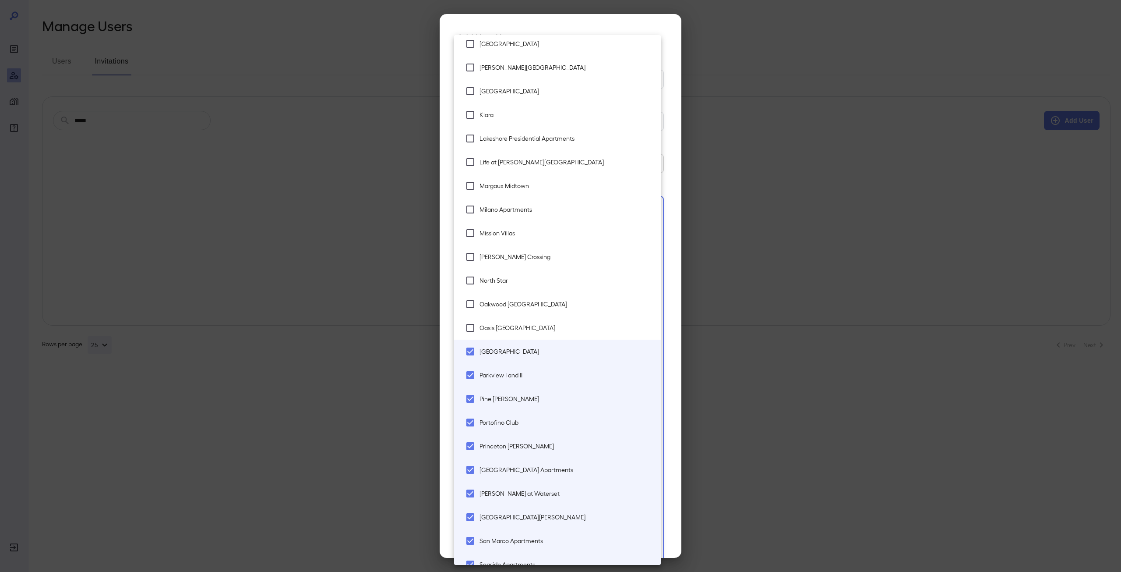
click at [547, 326] on span "Oasis [GEOGRAPHIC_DATA]" at bounding box center [567, 327] width 174 height 9
drag, startPoint x: 548, startPoint y: 304, endPoint x: 549, endPoint y: 293, distance: 11.0
click at [548, 303] on span "Oakwood [GEOGRAPHIC_DATA]" at bounding box center [567, 304] width 174 height 9
click at [550, 286] on li "North Star" at bounding box center [557, 281] width 207 height 24
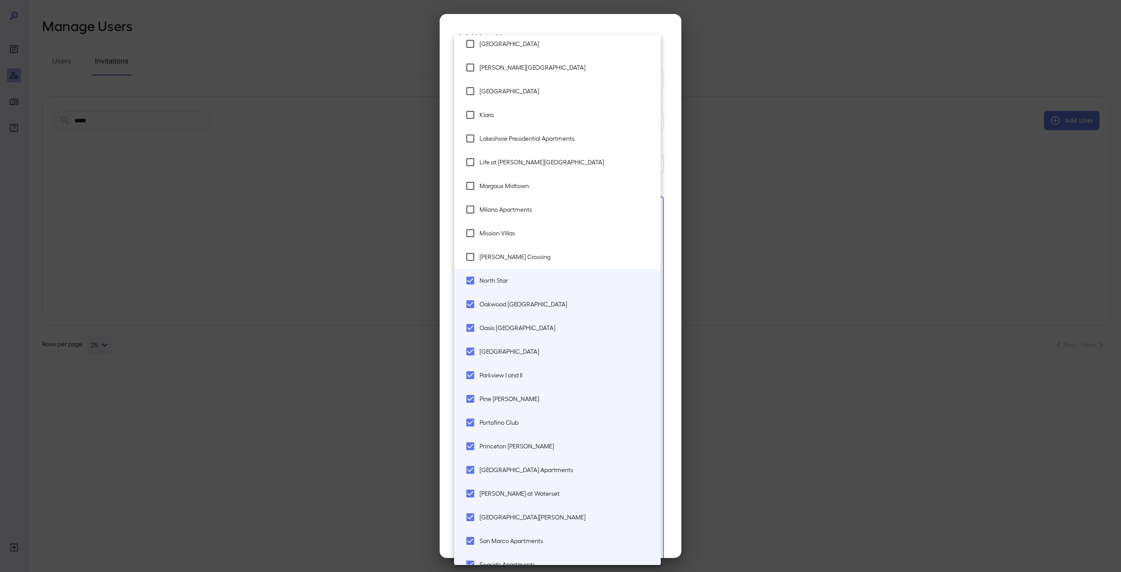
click at [561, 270] on li "North Star" at bounding box center [557, 281] width 207 height 24
click at [560, 264] on li "[PERSON_NAME] Crossing" at bounding box center [557, 257] width 207 height 24
click at [555, 283] on span "North Star" at bounding box center [567, 280] width 174 height 9
click at [562, 230] on span "Mission Villas" at bounding box center [567, 233] width 174 height 9
click at [555, 214] on li "Milano Apartments" at bounding box center [557, 210] width 207 height 24
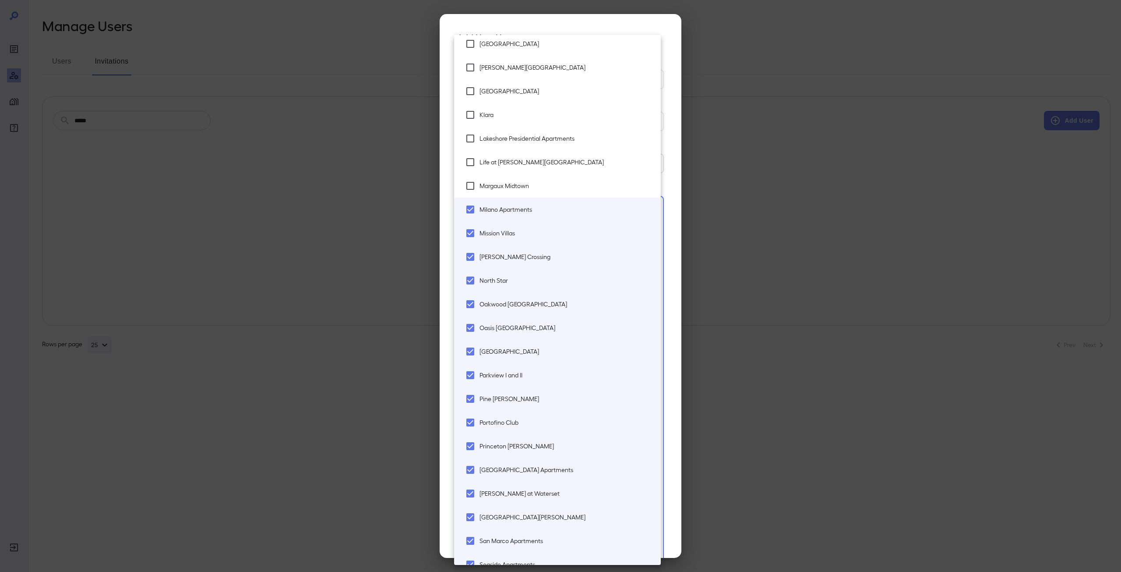
click at [564, 177] on li "Margaux Midtown" at bounding box center [557, 186] width 207 height 24
click at [565, 155] on li "Life at [PERSON_NAME][GEOGRAPHIC_DATA]" at bounding box center [557, 162] width 207 height 24
click at [565, 141] on span "Lakeshore Presidential Apartments" at bounding box center [567, 138] width 174 height 9
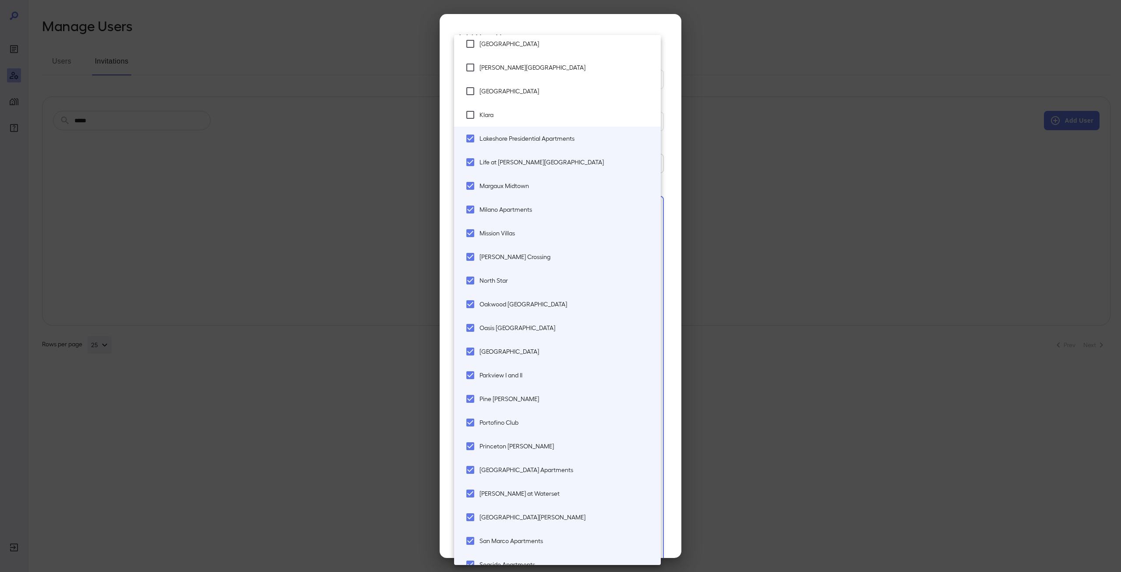
click at [552, 107] on li "Klara" at bounding box center [557, 115] width 207 height 24
click at [566, 87] on span "[GEOGRAPHIC_DATA]" at bounding box center [567, 91] width 174 height 9
click at [577, 63] on span "[PERSON_NAME][GEOGRAPHIC_DATA]" at bounding box center [567, 67] width 174 height 9
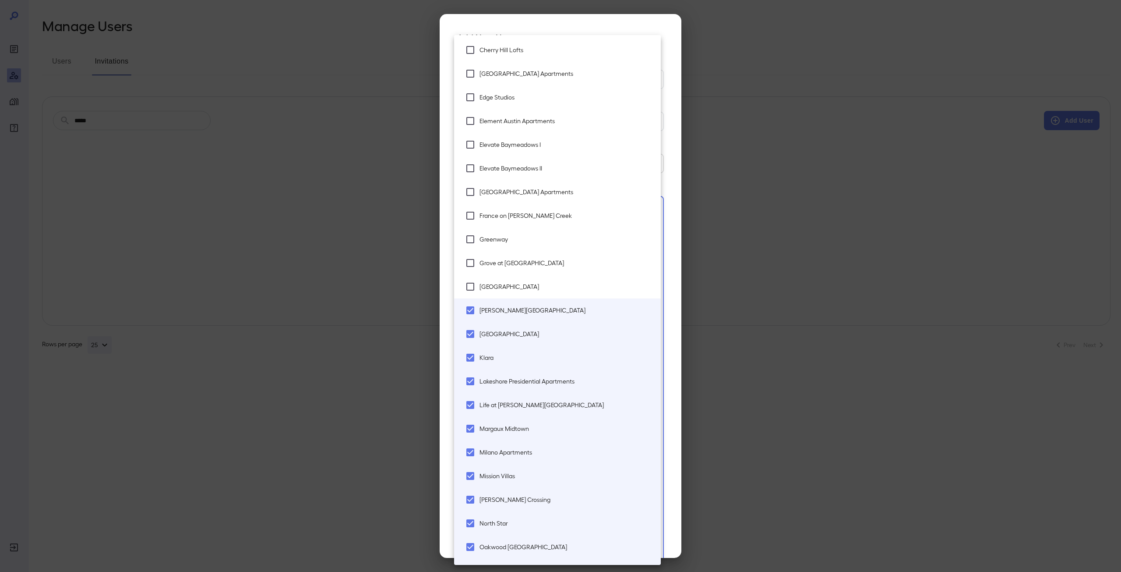
scroll to position [714, 0]
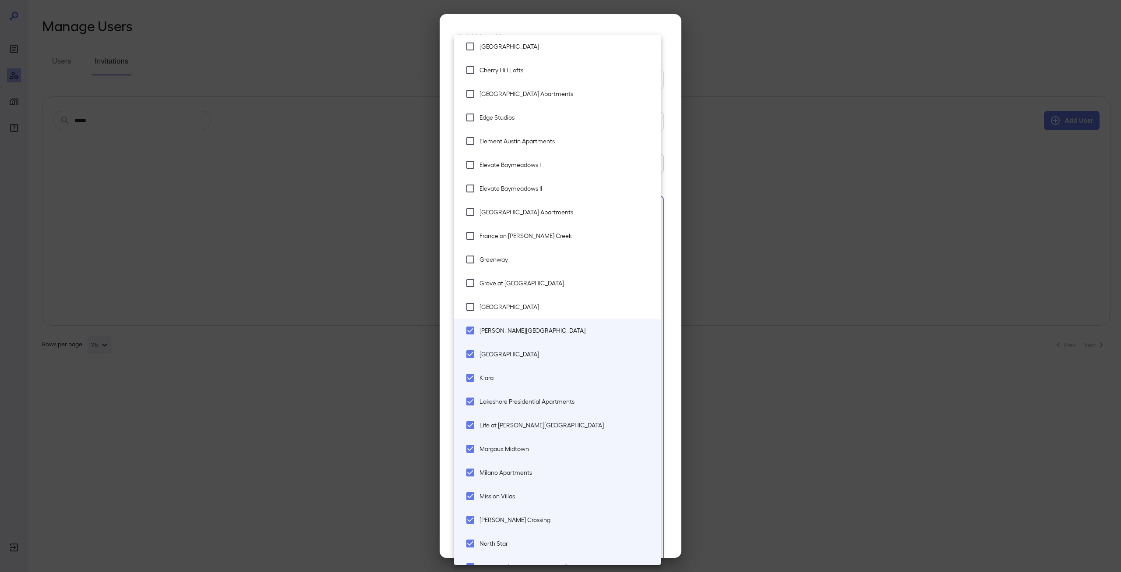
click at [565, 311] on li "[GEOGRAPHIC_DATA]" at bounding box center [557, 307] width 207 height 24
drag, startPoint x: 567, startPoint y: 290, endPoint x: 571, endPoint y: 272, distance: 19.2
click at [567, 290] on li "Grove at [GEOGRAPHIC_DATA]" at bounding box center [557, 283] width 207 height 24
drag, startPoint x: 574, startPoint y: 251, endPoint x: 574, endPoint y: 241, distance: 11.0
click at [574, 251] on li "Greenway" at bounding box center [557, 260] width 207 height 24
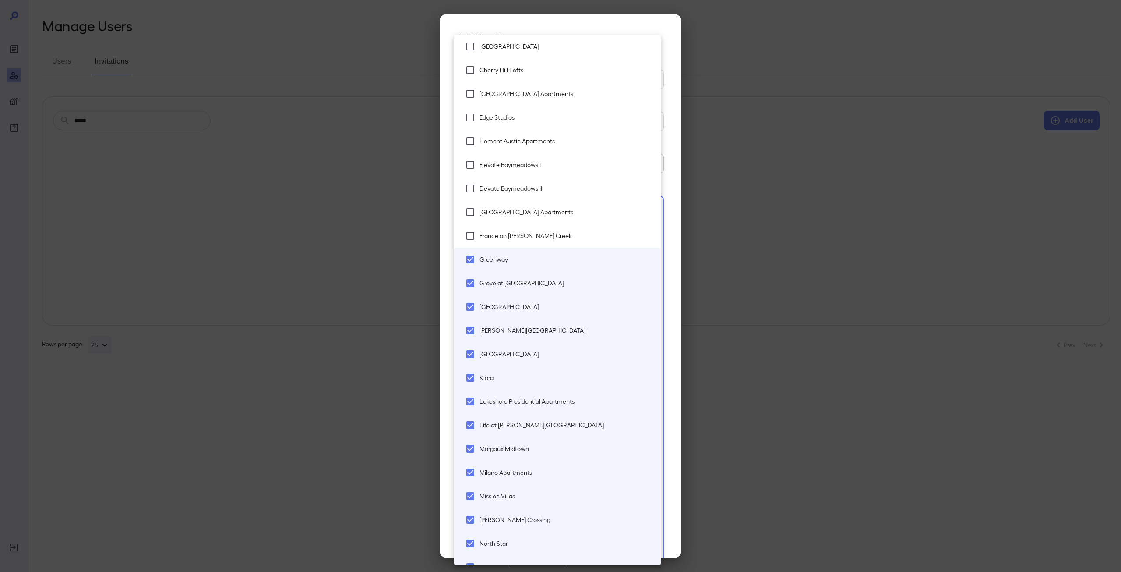
drag, startPoint x: 574, startPoint y: 229, endPoint x: 574, endPoint y: 210, distance: 18.8
click at [574, 228] on li "France on [PERSON_NAME] Creek" at bounding box center [557, 236] width 207 height 24
drag, startPoint x: 574, startPoint y: 208, endPoint x: 574, endPoint y: 197, distance: 11.4
click at [574, 206] on li "[GEOGRAPHIC_DATA] Apartments" at bounding box center [557, 212] width 207 height 24
drag, startPoint x: 575, startPoint y: 187, endPoint x: 575, endPoint y: 180, distance: 6.6
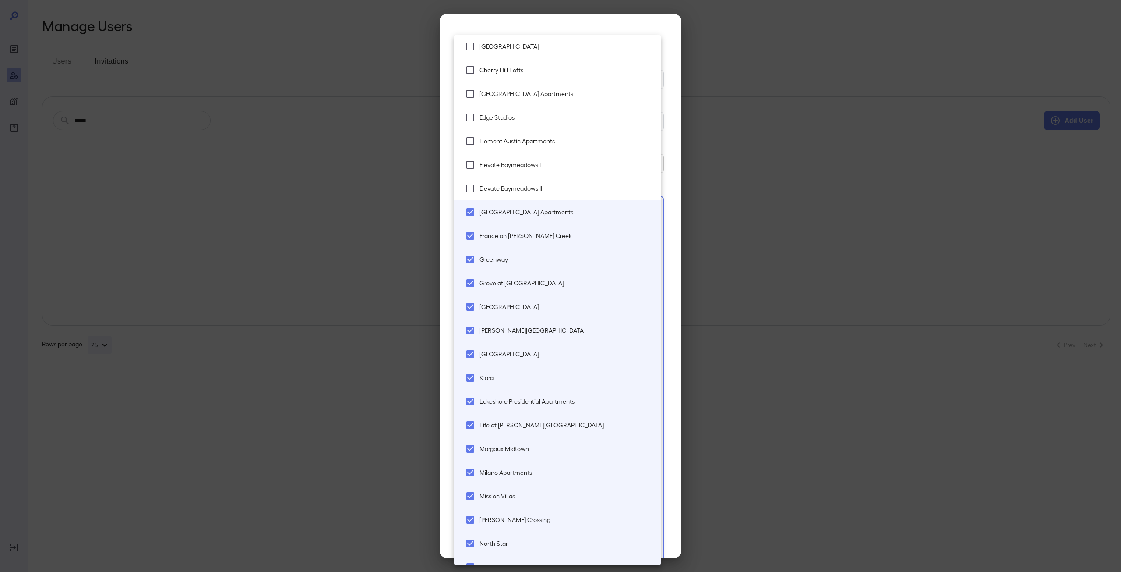
click at [575, 186] on span "Elevate Baymeadows II" at bounding box center [567, 188] width 174 height 9
drag, startPoint x: 575, startPoint y: 169, endPoint x: 579, endPoint y: 153, distance: 15.7
click at [576, 167] on span "Elevate Baymeadows I" at bounding box center [567, 164] width 174 height 9
drag, startPoint x: 580, startPoint y: 150, endPoint x: 581, endPoint y: 140, distance: 9.7
click at [580, 147] on li "Element Austin Apartments" at bounding box center [557, 141] width 207 height 24
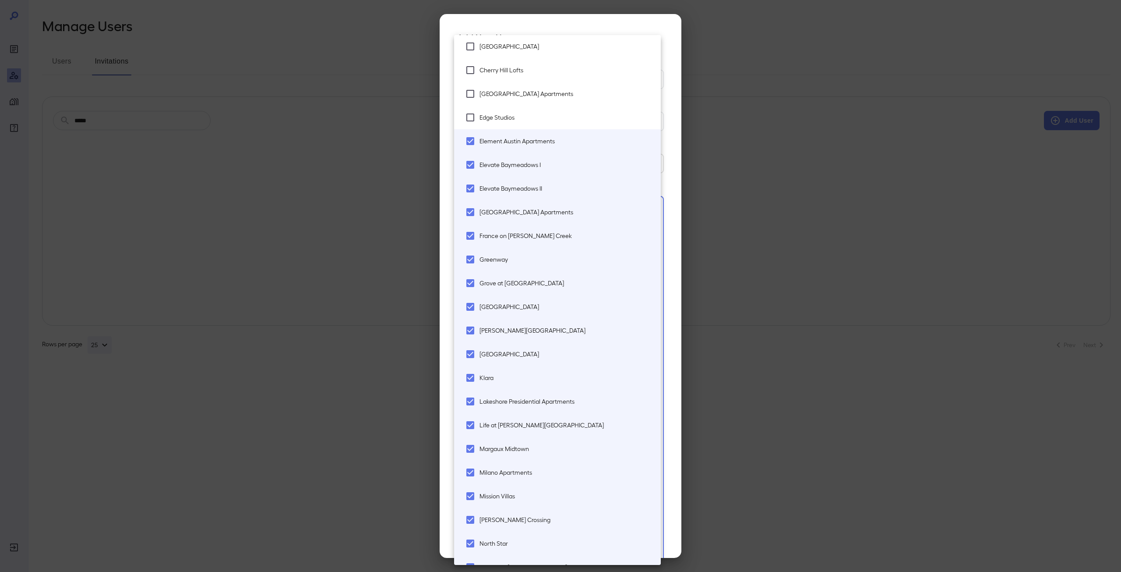
drag, startPoint x: 581, startPoint y: 136, endPoint x: 583, endPoint y: 125, distance: 11.0
click at [582, 134] on li "Element Austin Apartments" at bounding box center [557, 141] width 207 height 24
drag, startPoint x: 585, startPoint y: 110, endPoint x: 587, endPoint y: 106, distance: 5.0
click at [586, 108] on li "Edge Studios" at bounding box center [557, 118] width 207 height 24
click at [572, 140] on span "Element Austin Apartments" at bounding box center [567, 141] width 174 height 9
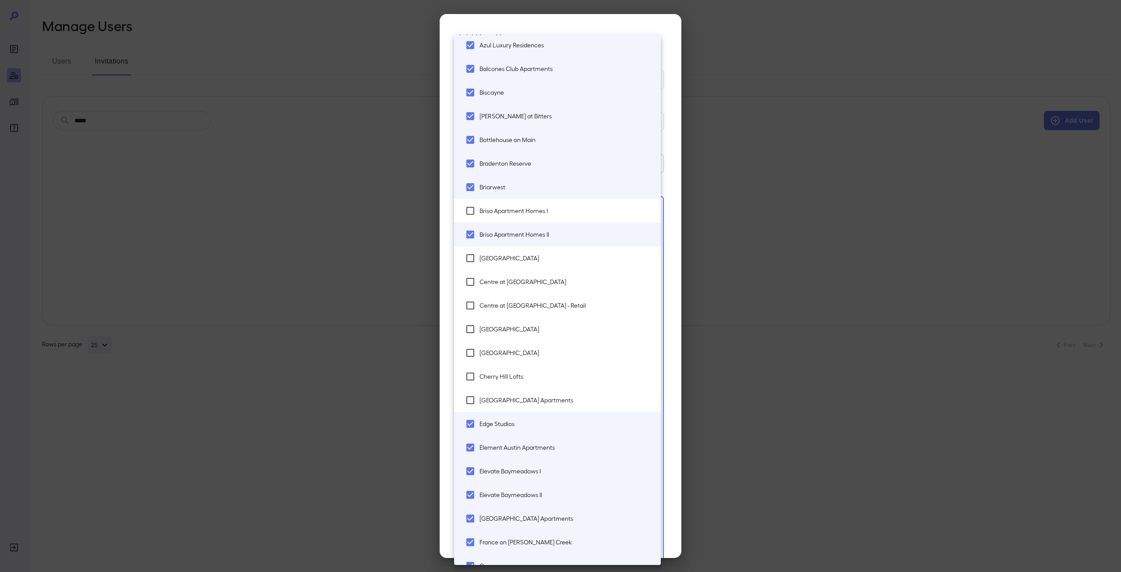
scroll to position [407, 0]
click at [534, 399] on span "[GEOGRAPHIC_DATA] Apartments" at bounding box center [567, 400] width 174 height 9
click at [531, 370] on li "Cherry Hill Lofts" at bounding box center [557, 377] width 207 height 24
click at [535, 356] on span "[GEOGRAPHIC_DATA]" at bounding box center [567, 353] width 174 height 9
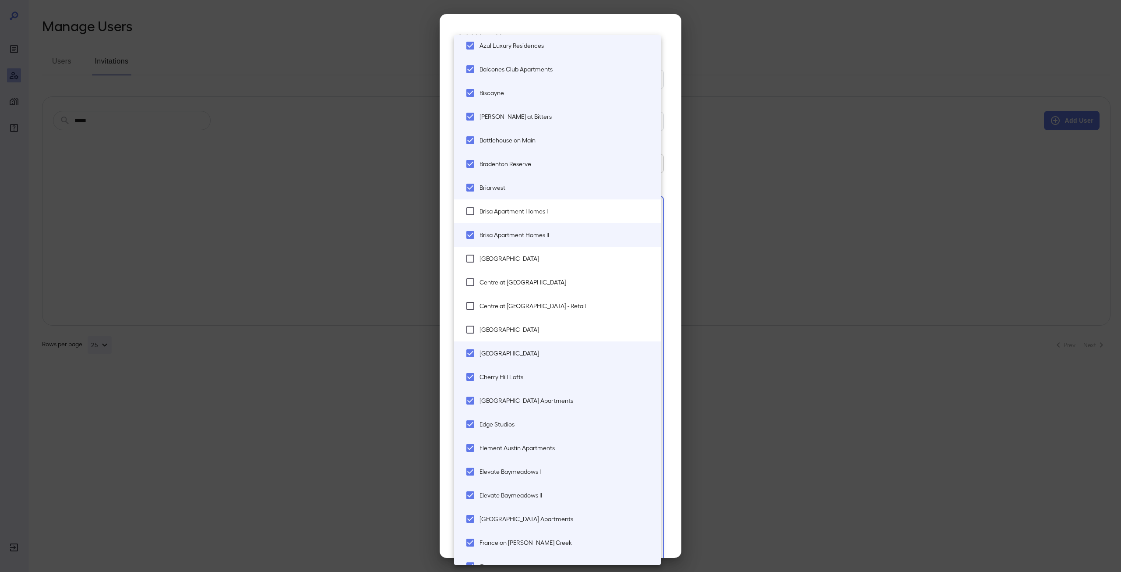
click at [534, 335] on li "[GEOGRAPHIC_DATA]" at bounding box center [557, 330] width 207 height 24
click at [549, 309] on span "Centre at [GEOGRAPHIC_DATA] - Retail" at bounding box center [567, 305] width 174 height 9
click at [557, 284] on span "Centre at [GEOGRAPHIC_DATA]" at bounding box center [567, 282] width 174 height 9
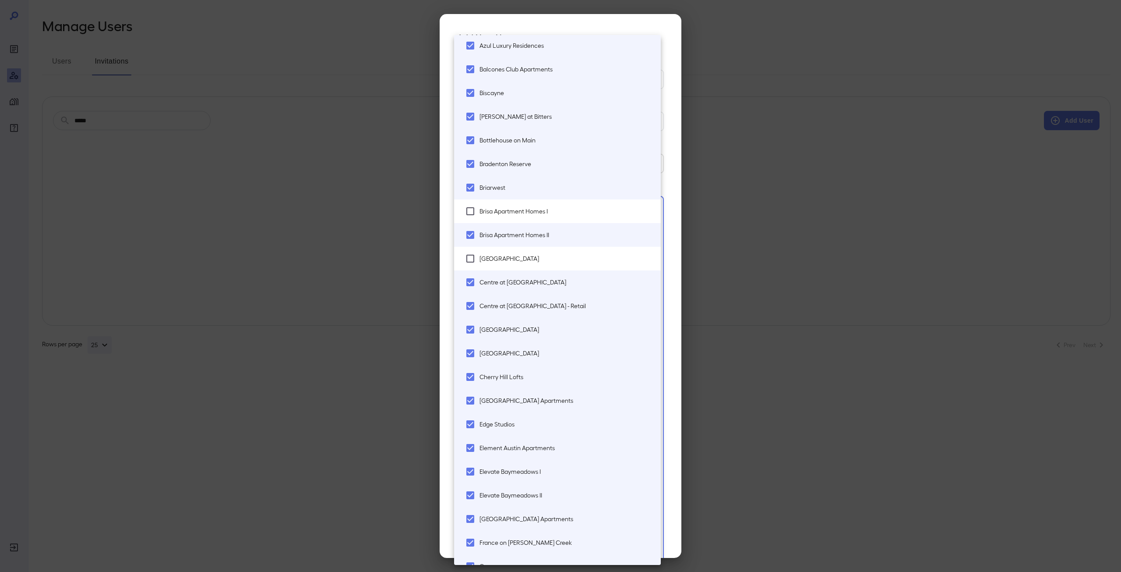
click at [563, 270] on li "Centre at [GEOGRAPHIC_DATA]" at bounding box center [557, 282] width 207 height 24
click at [563, 266] on li "[GEOGRAPHIC_DATA]" at bounding box center [557, 259] width 207 height 24
click at [561, 280] on span "Centre at [GEOGRAPHIC_DATA]" at bounding box center [567, 282] width 174 height 9
click at [558, 207] on span "Brisa Apartment Homes I" at bounding box center [567, 211] width 174 height 9
type input "**********"
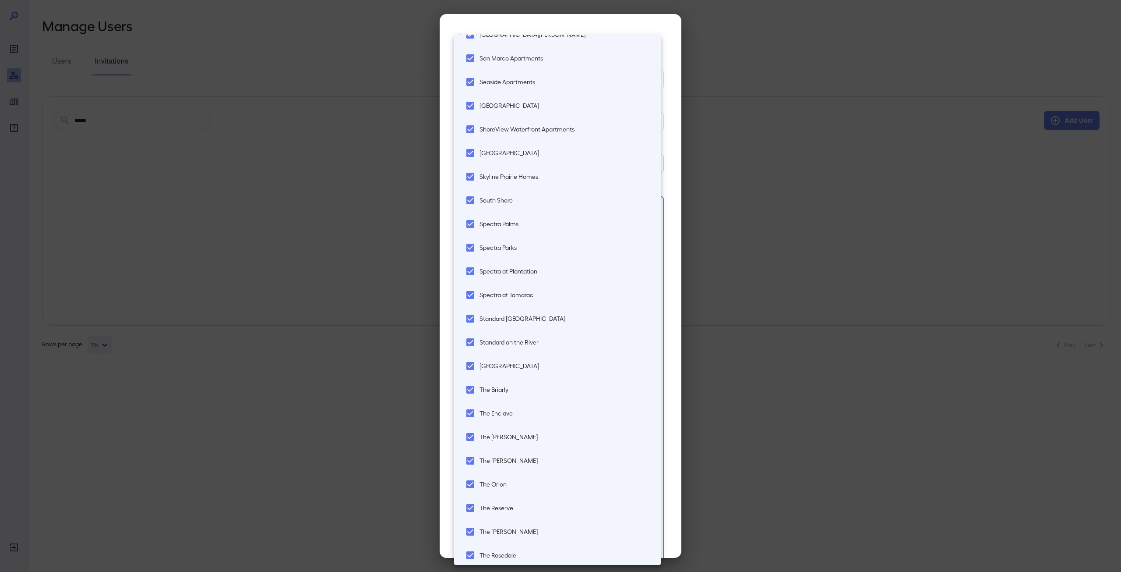
scroll to position [1677, 0]
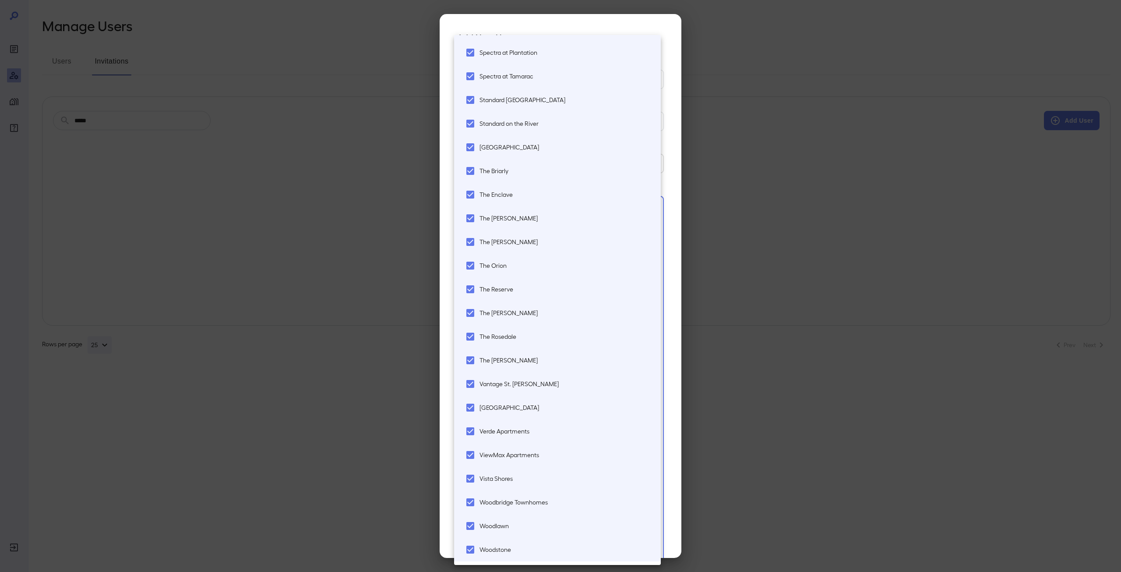
click at [608, 17] on div at bounding box center [560, 286] width 1121 height 572
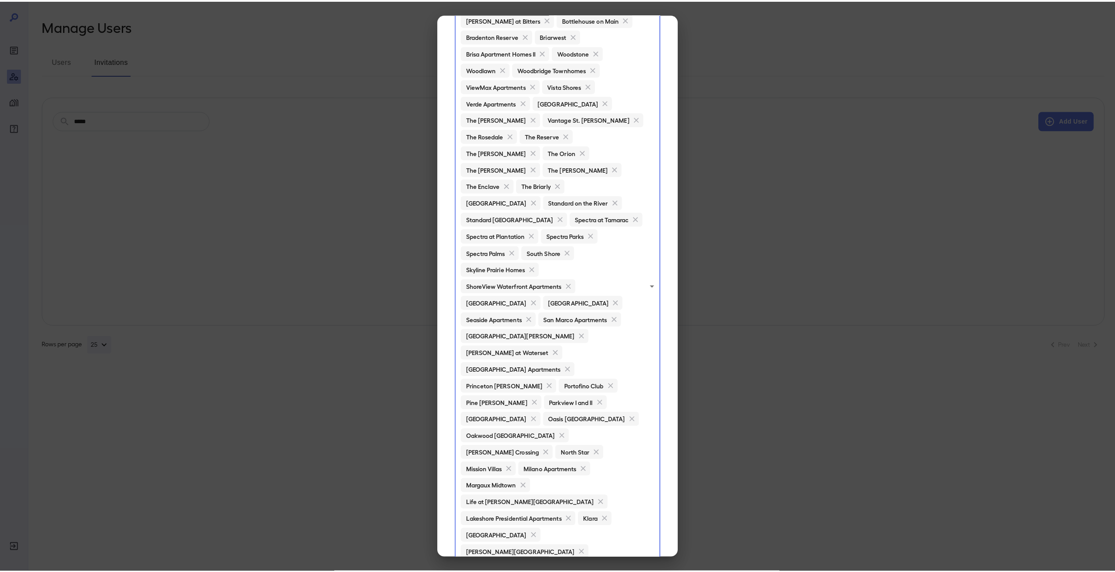
scroll to position [448, 0]
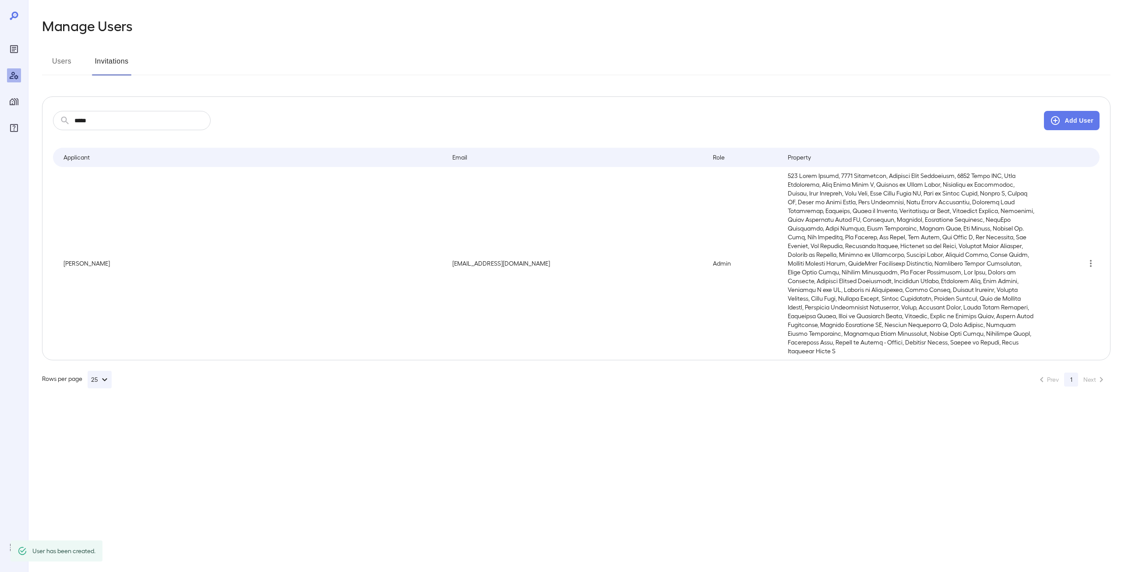
click at [153, 118] on input "*****" at bounding box center [142, 120] width 136 height 19
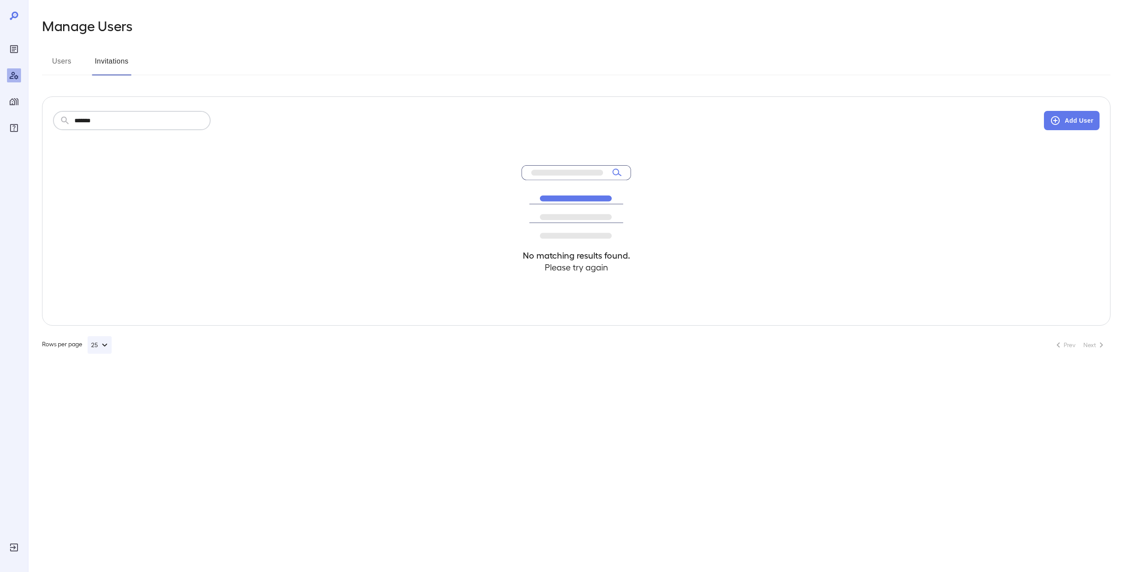
click at [153, 121] on input "*******" at bounding box center [142, 120] width 136 height 19
type input "******"
click at [80, 67] on button "Users" at bounding box center [61, 64] width 39 height 21
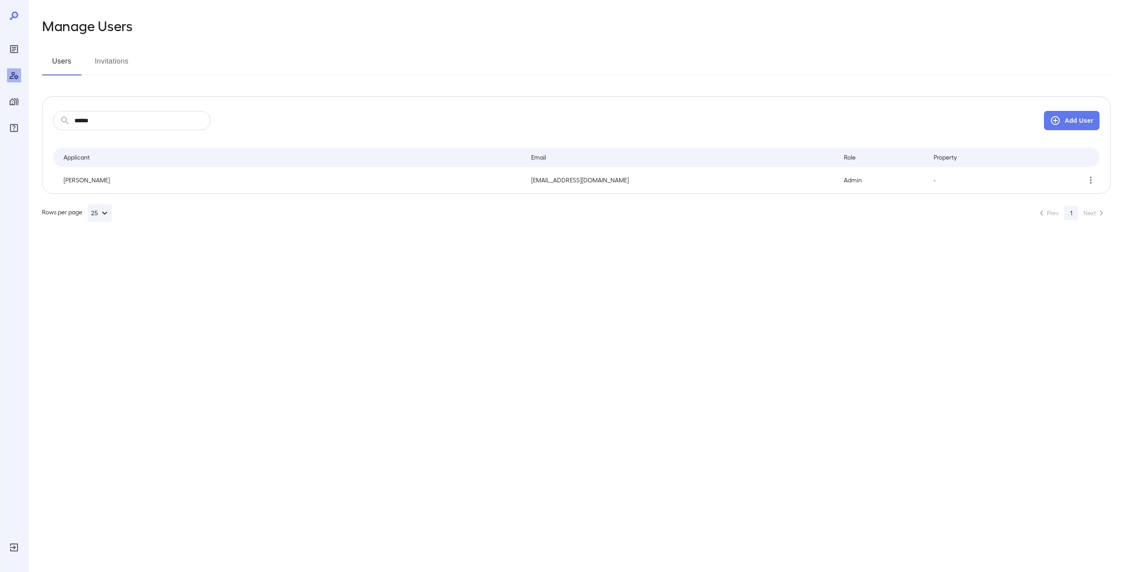
click at [934, 180] on p "-" at bounding box center [979, 180] width 90 height 9
drag, startPoint x: 68, startPoint y: 178, endPoint x: 963, endPoint y: 178, distance: 895.0
click at [963, 178] on tr "[PERSON_NAME] [EMAIL_ADDRESS][DOMAIN_NAME] Admin -" at bounding box center [576, 180] width 1047 height 26
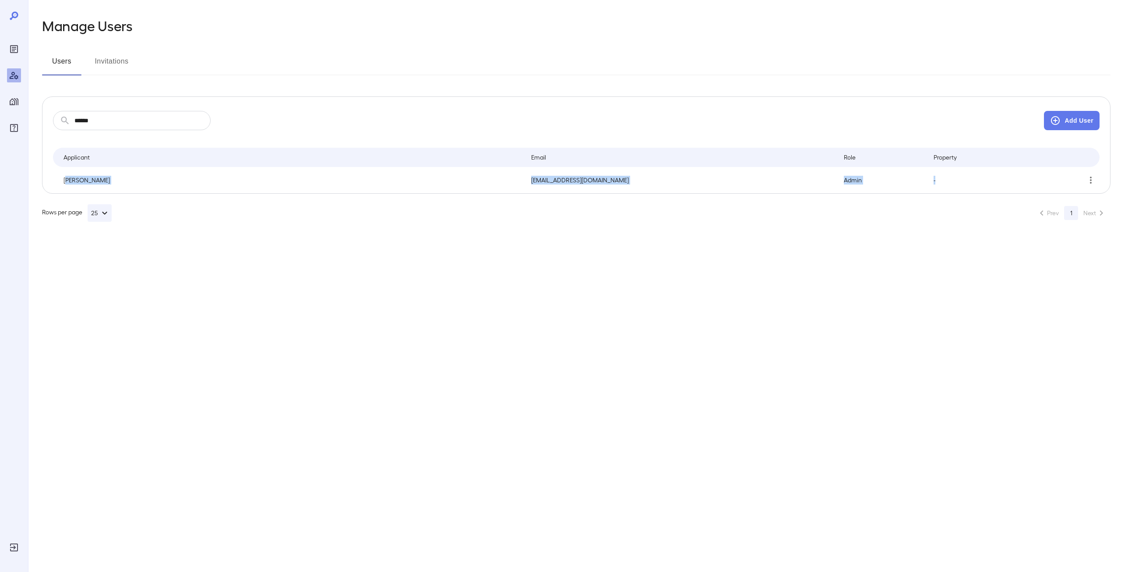
click at [963, 178] on p "-" at bounding box center [979, 180] width 90 height 9
drag, startPoint x: 789, startPoint y: 176, endPoint x: 752, endPoint y: 176, distance: 36.4
click at [752, 176] on tr "[PERSON_NAME] [EMAIL_ADDRESS][DOMAIN_NAME] Admin -" at bounding box center [576, 180] width 1047 height 26
click at [752, 176] on p "[EMAIL_ADDRESS][DOMAIN_NAME]" at bounding box center [680, 180] width 299 height 9
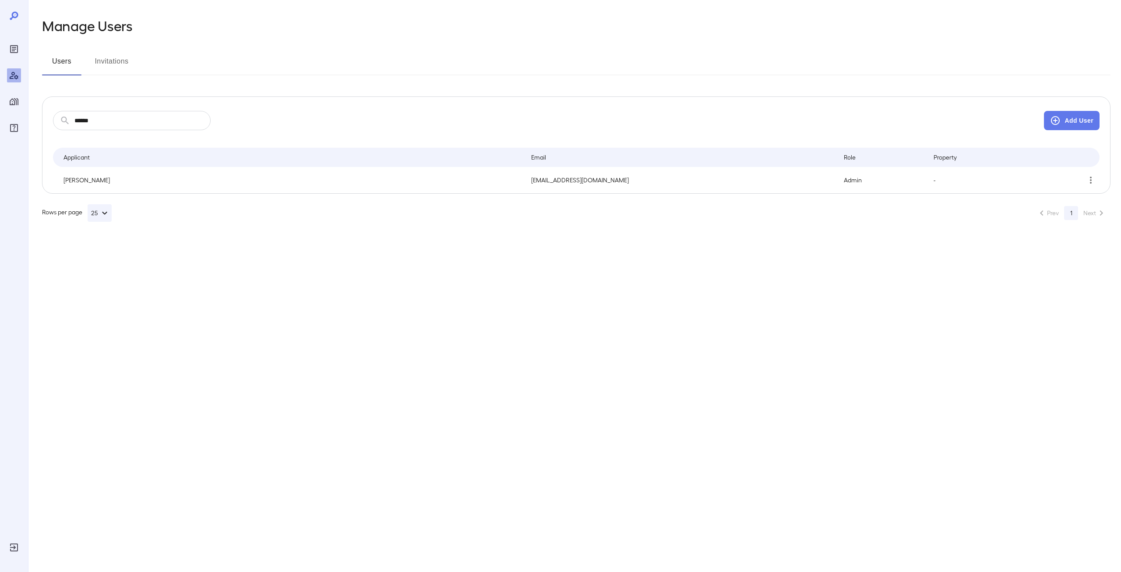
click at [123, 121] on input "******" at bounding box center [142, 120] width 136 height 19
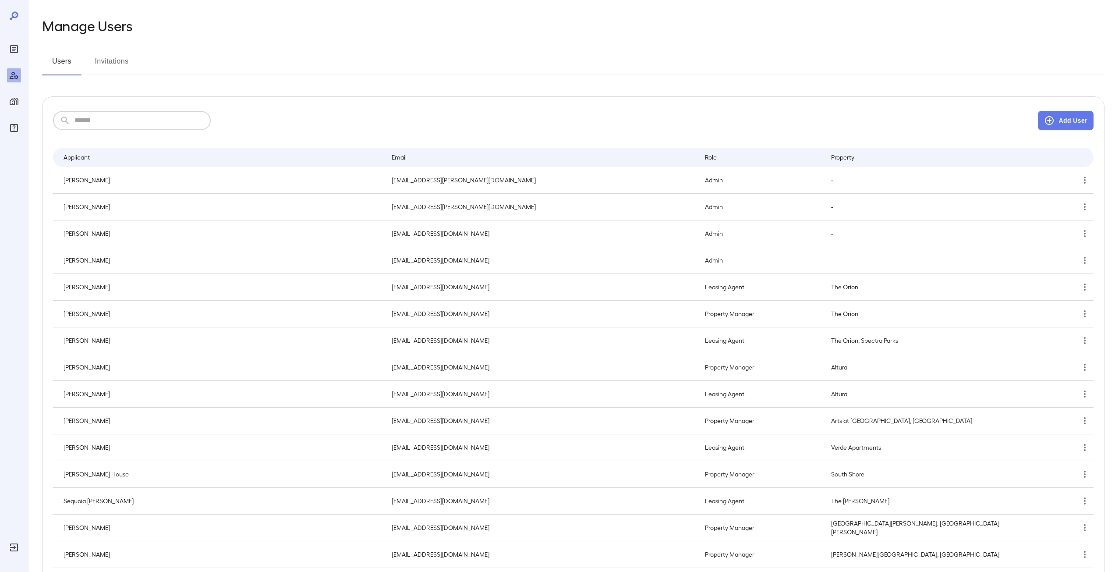
click at [368, 85] on div "Manage Users Users Invitations ​ ​ Add User Applicant Email Role Property [PERS…" at bounding box center [573, 445] width 1062 height 854
